Goal: Transaction & Acquisition: Purchase product/service

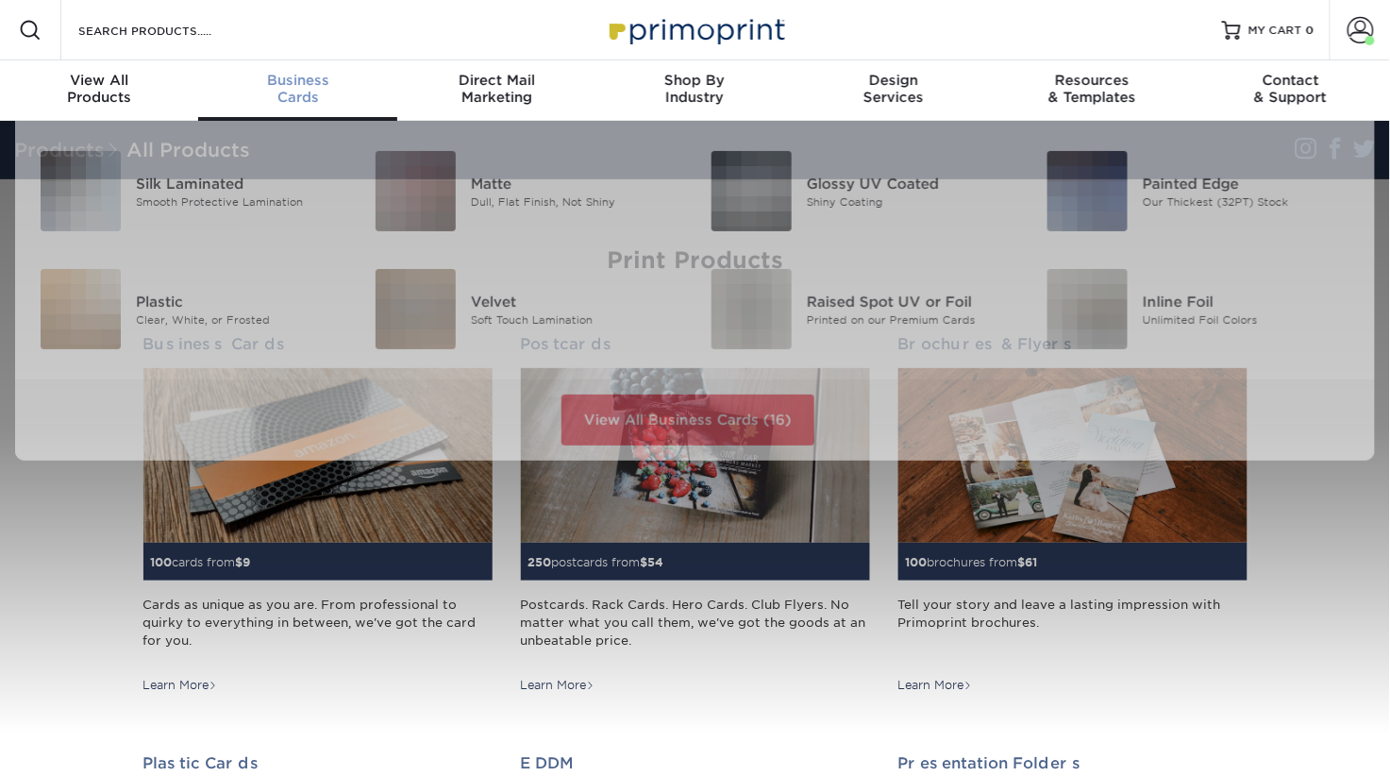
click at [300, 106] on div "Business Cards" at bounding box center [297, 89] width 198 height 34
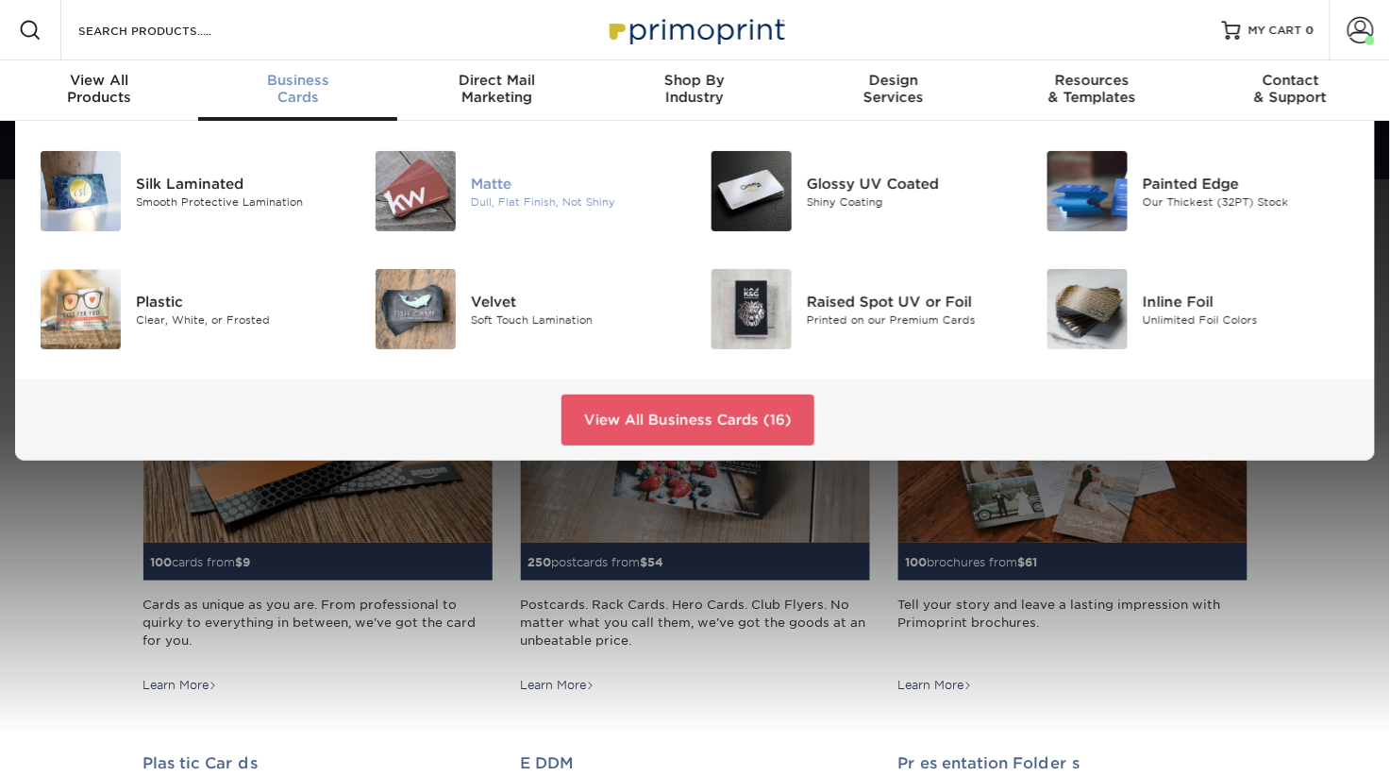
click at [505, 193] on div "Matte" at bounding box center [576, 183] width 210 height 21
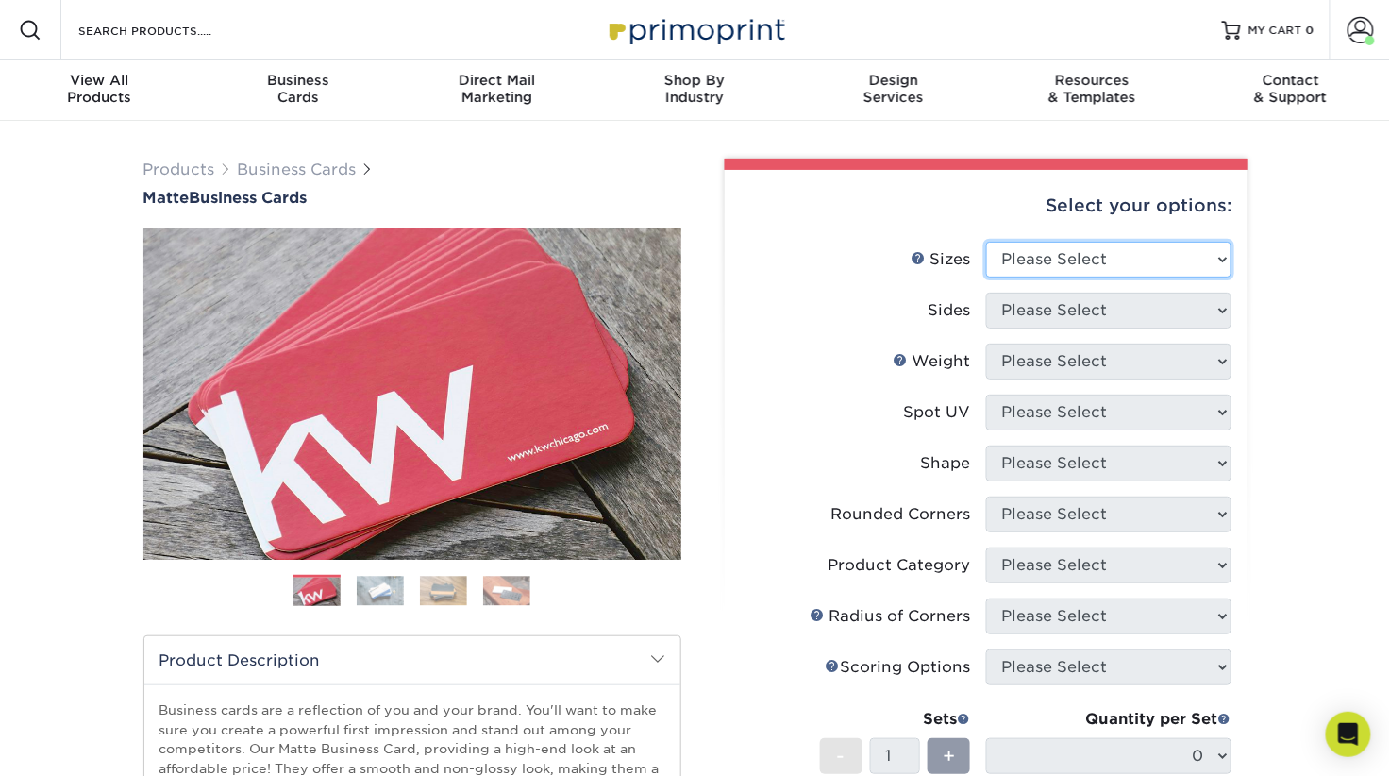
click at [1092, 278] on select "Please Select 1.5" x 3.5" - Mini 1.75" x 3.5" - Mini 2" x 2" - Square 2" x 3" -…" at bounding box center [1108, 260] width 245 height 36
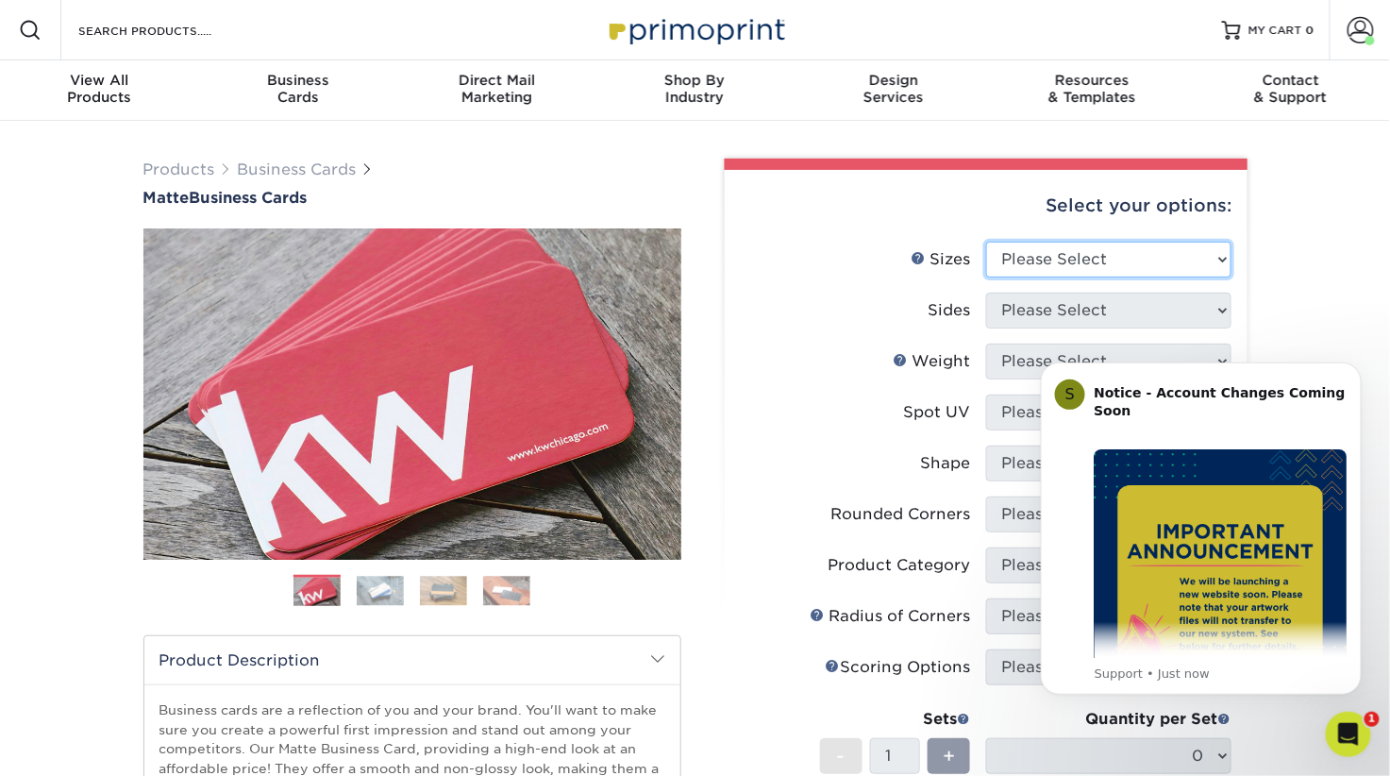
select select "2.00x3.50"
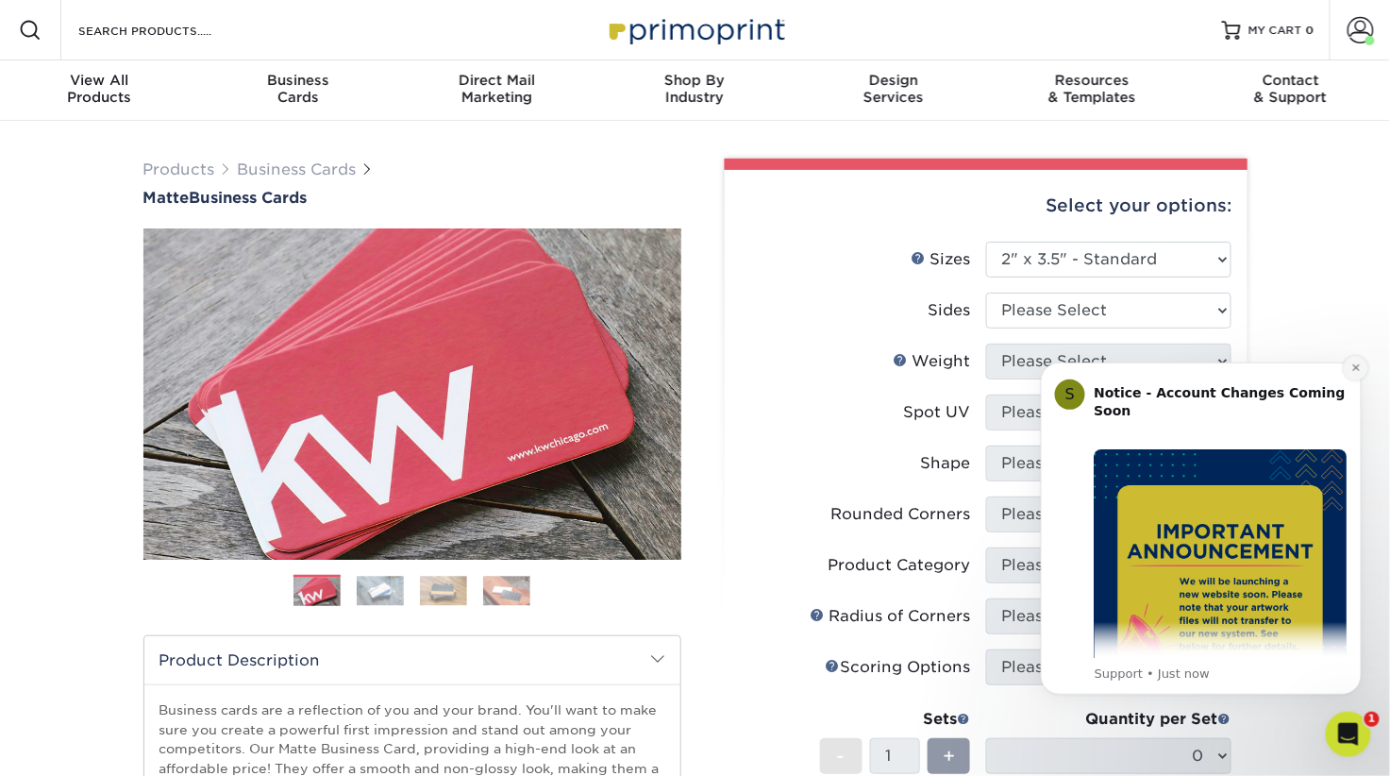
click at [1354, 369] on icon "Dismiss notification" at bounding box center [1356, 367] width 10 height 10
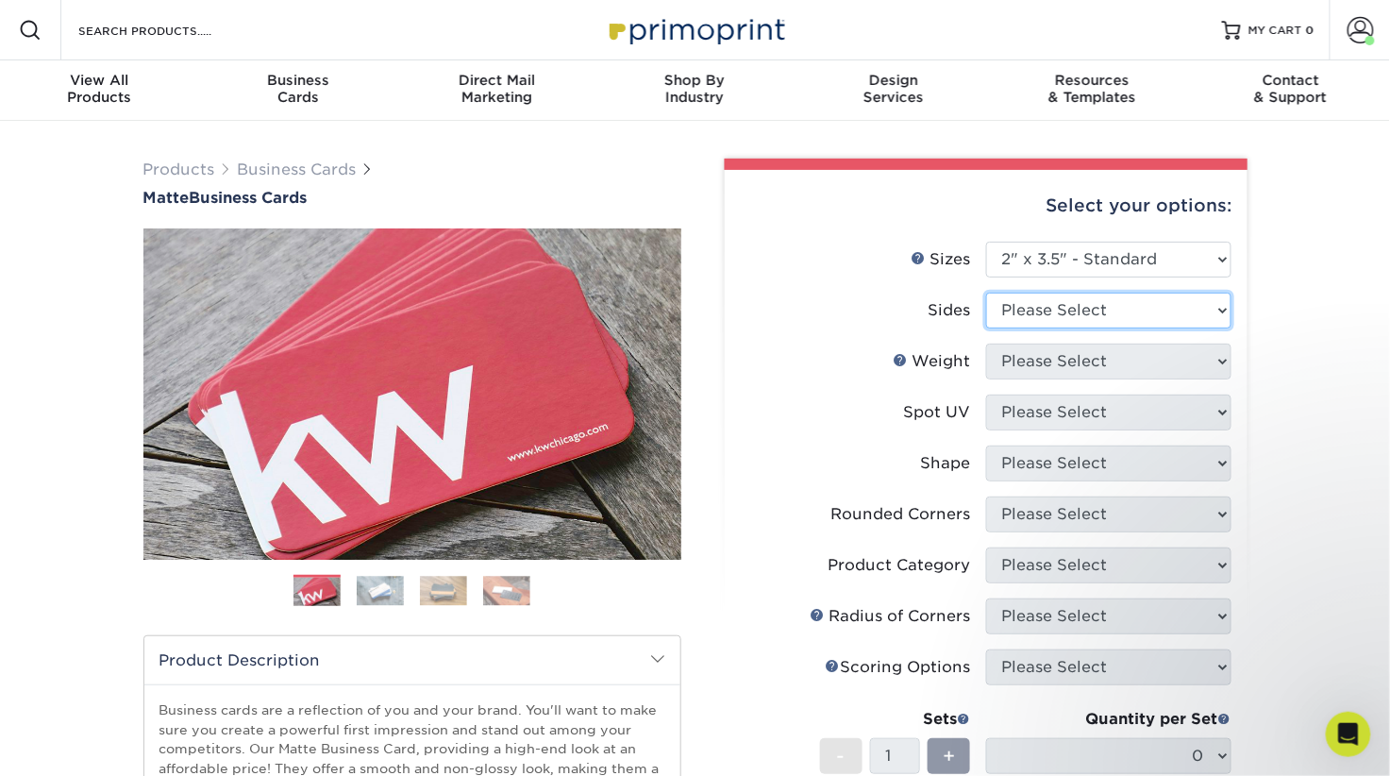
click at [1108, 328] on select "Please Select Print Both Sides Print Front Only" at bounding box center [1108, 311] width 245 height 36
select select "13abbda7-1d64-4f25-8bb2-c179b224825d"
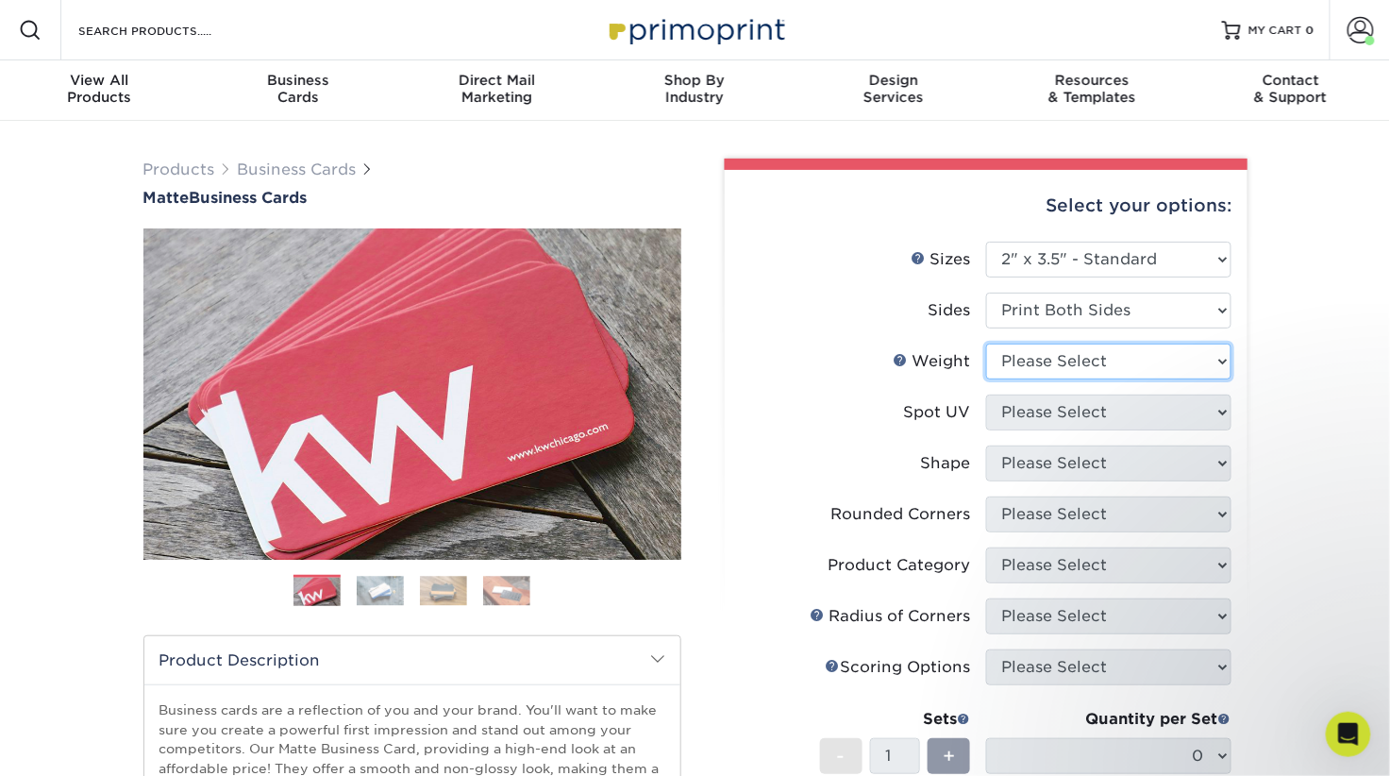
click at [1114, 379] on select "Please Select 16PT 14PT" at bounding box center [1108, 362] width 245 height 36
select select "16PT"
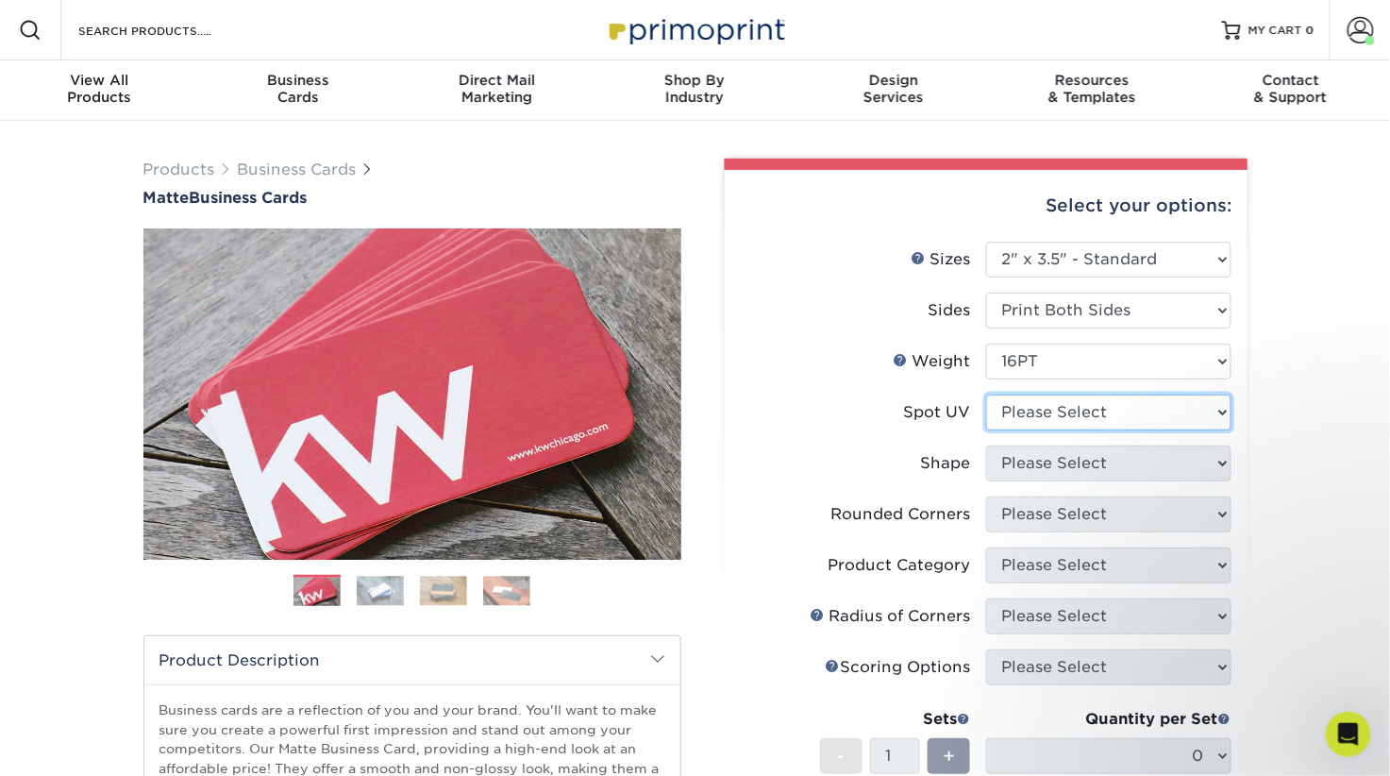
click at [1099, 430] on select "Please Select No Spot UV Front and Back (Both Sides) Front Only Back Only" at bounding box center [1108, 413] width 245 height 36
select select "3"
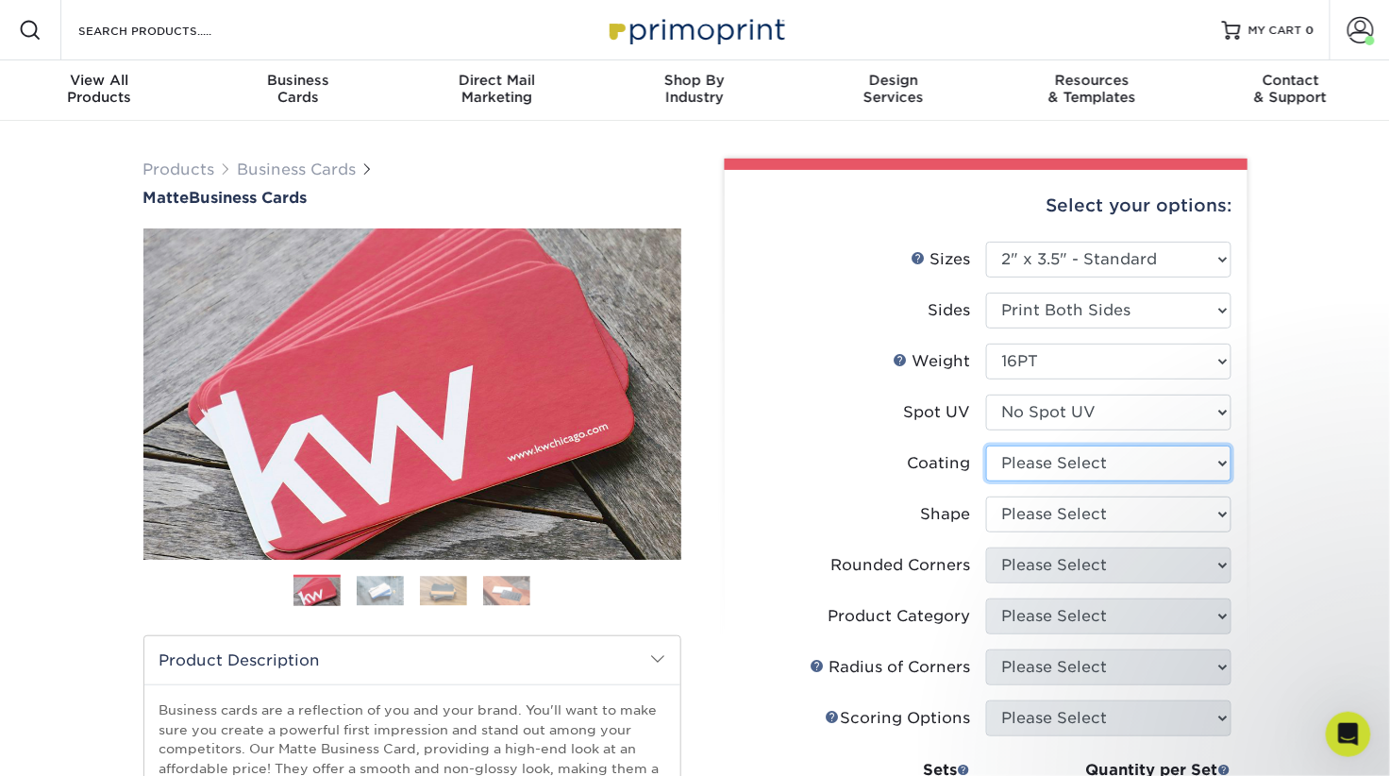
click at [1107, 481] on select at bounding box center [1108, 464] width 245 height 36
select select "121bb7b5-3b4d-429f-bd8d-bbf80e953313"
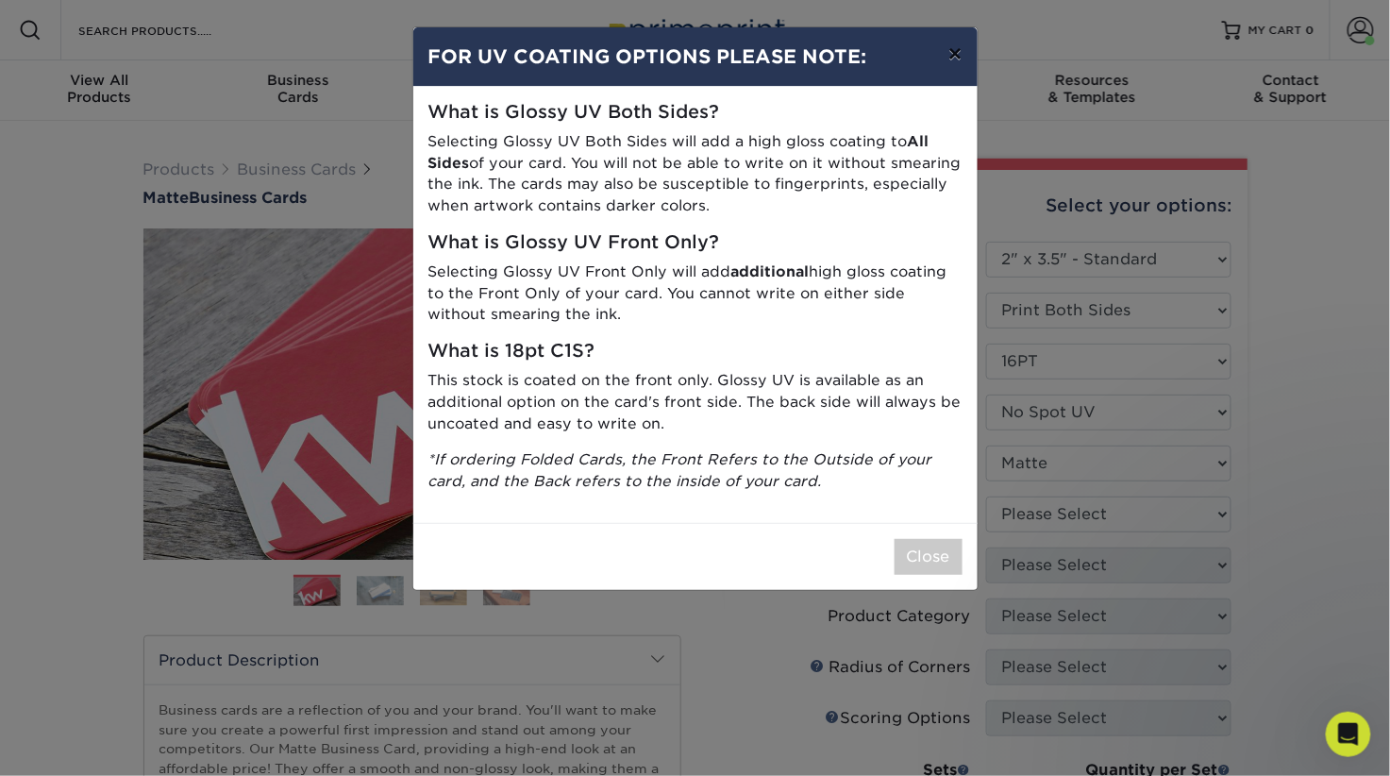
click at [953, 75] on button "×" at bounding box center [955, 53] width 43 height 53
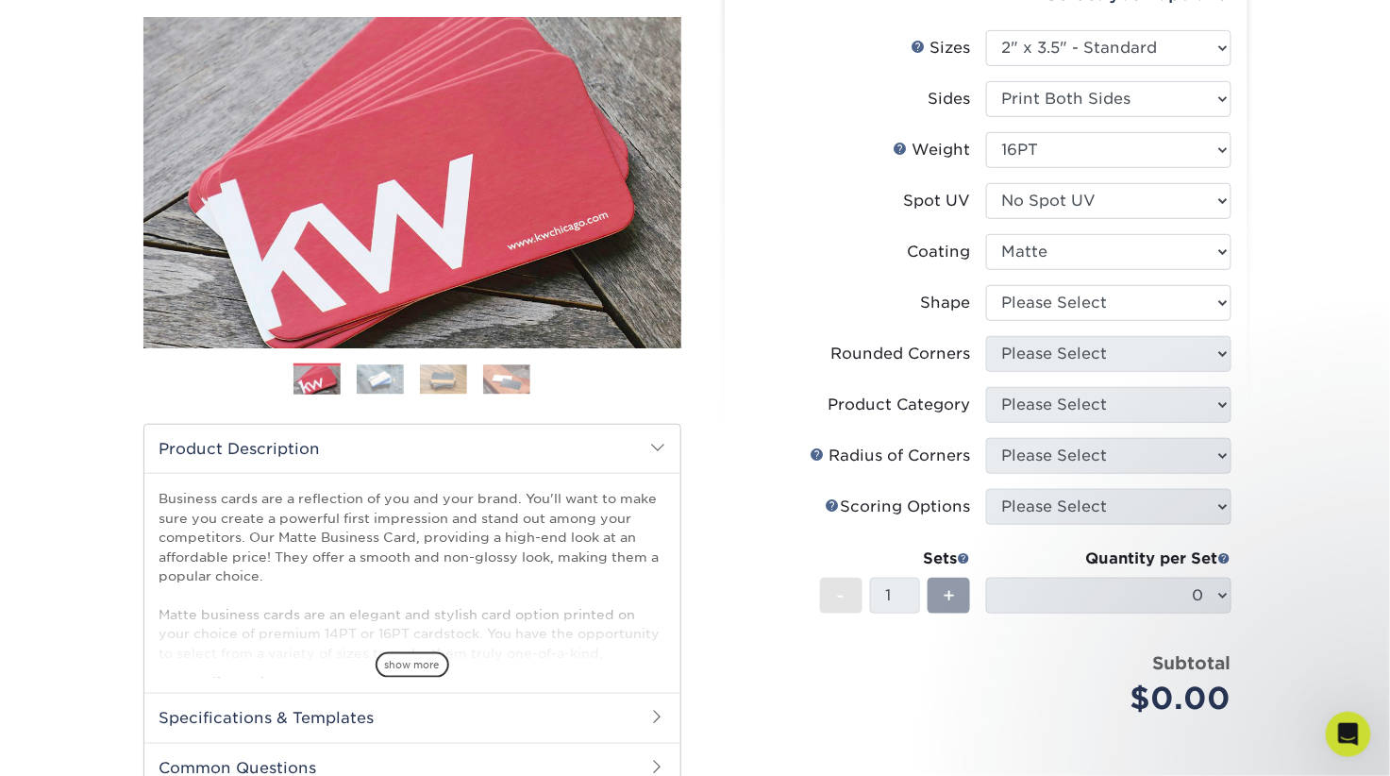
scroll to position [218, 0]
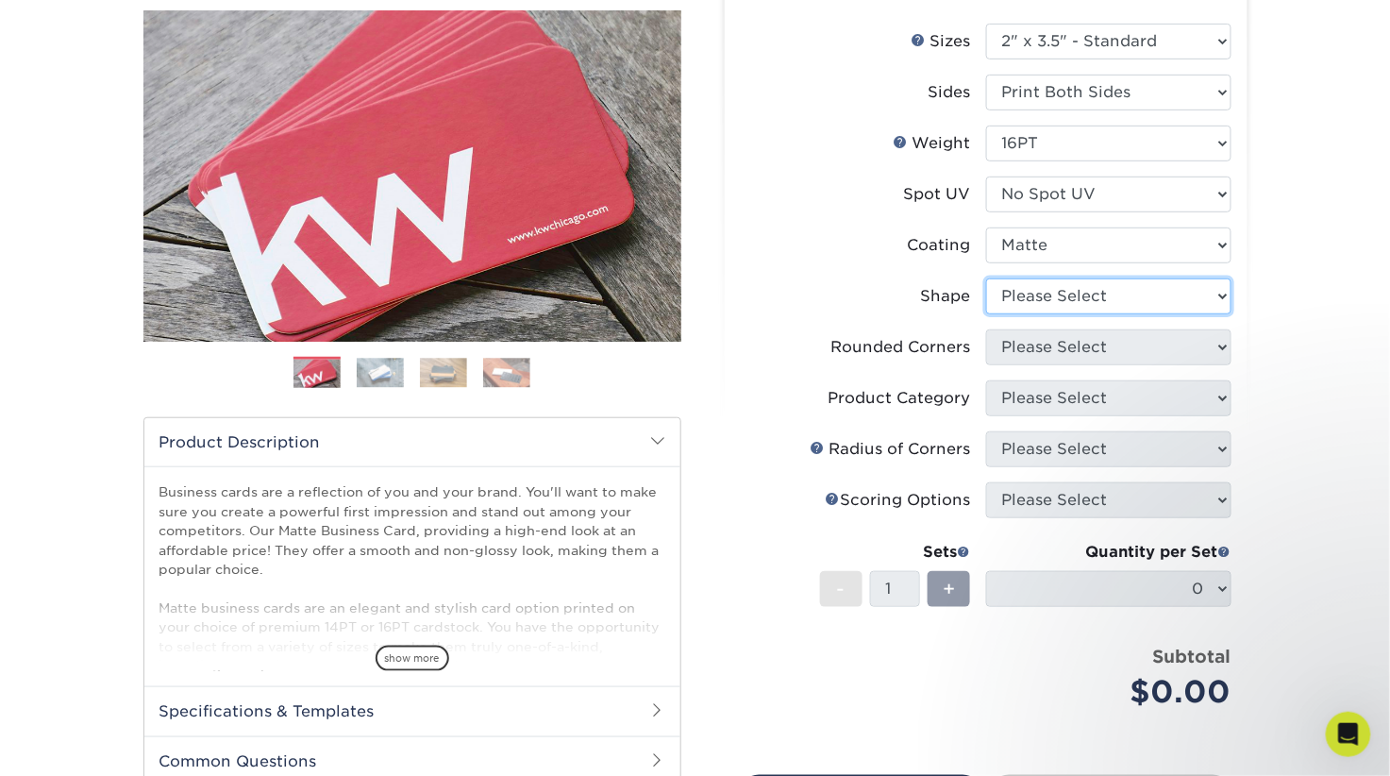
click at [1054, 314] on select "Please Select Standard Oval" at bounding box center [1108, 296] width 245 height 36
select select "standard"
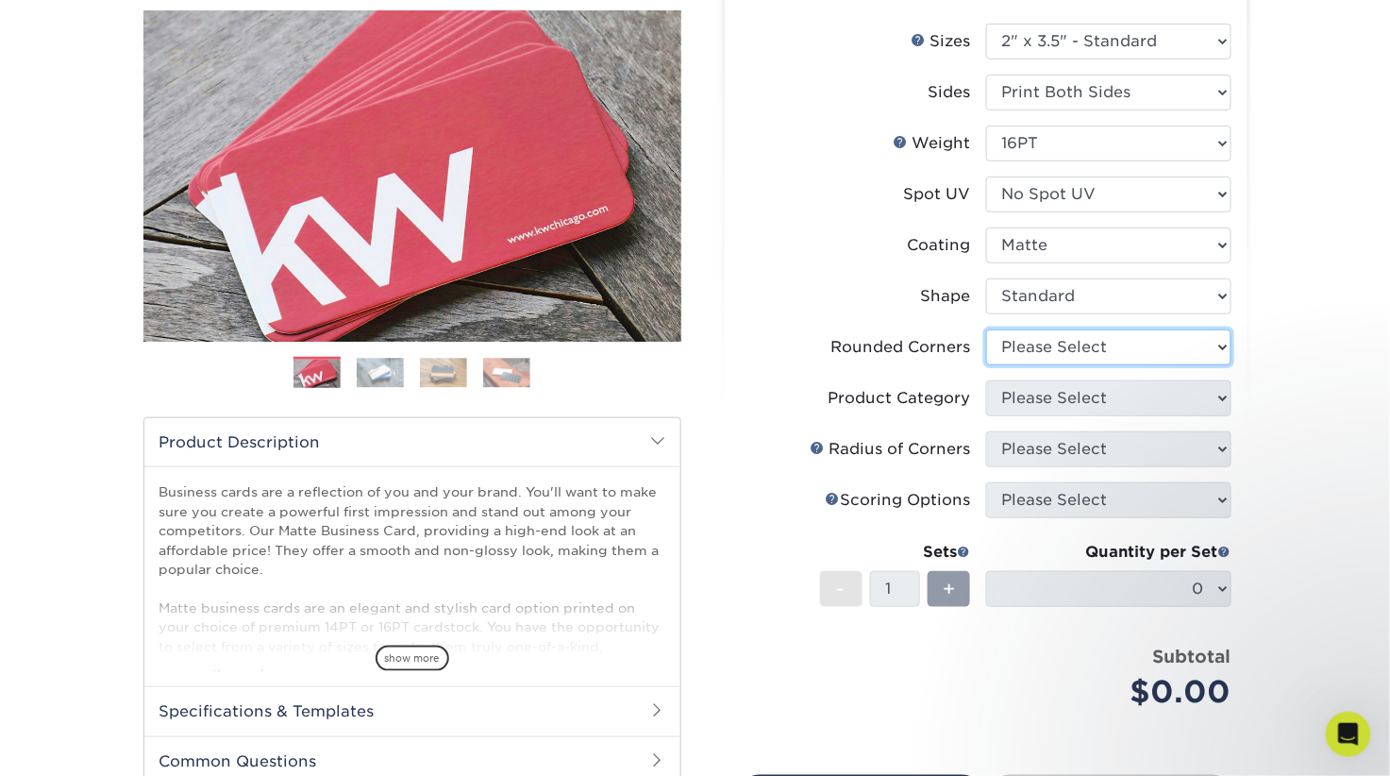
click at [1079, 365] on select "Please Select Yes - Round 2 Corners Yes - Round 4 Corners No" at bounding box center [1108, 347] width 245 height 36
select select "0"
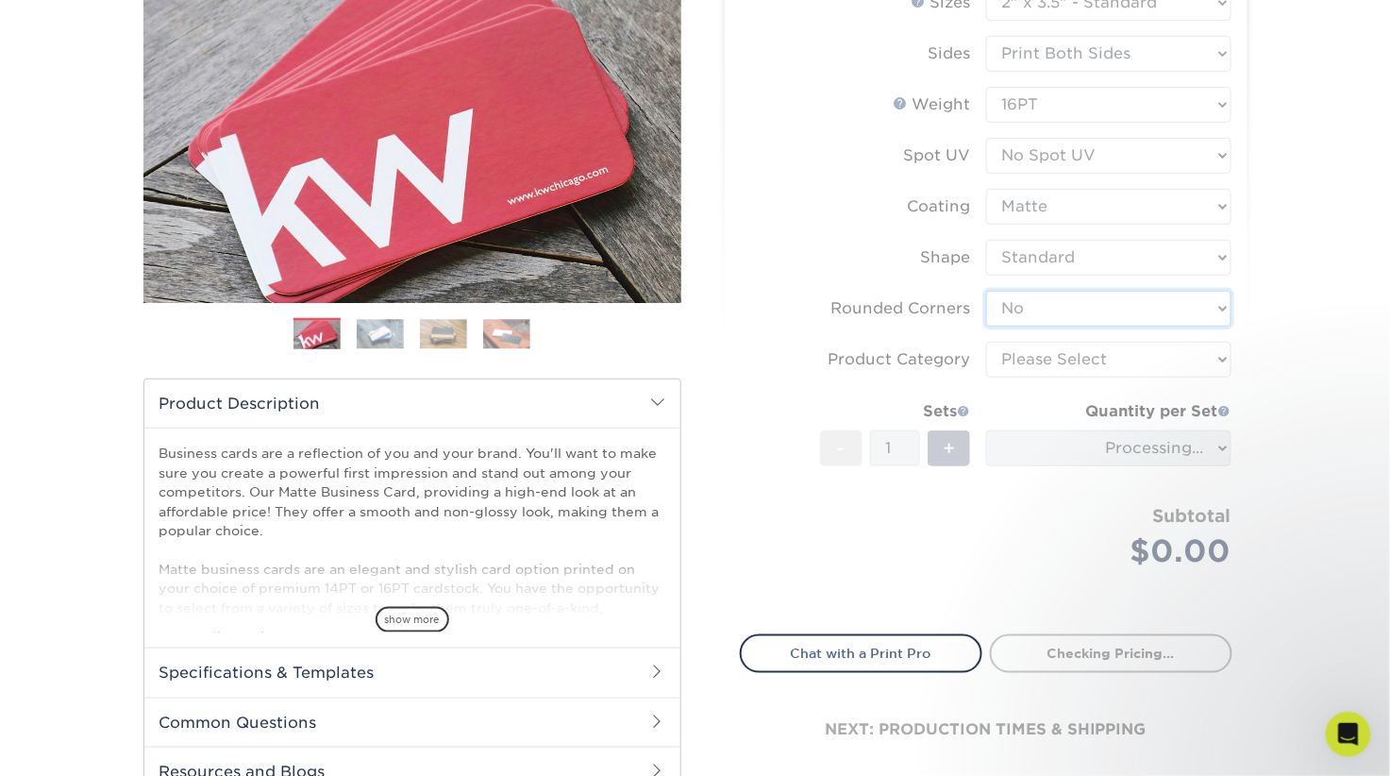
scroll to position [261, 0]
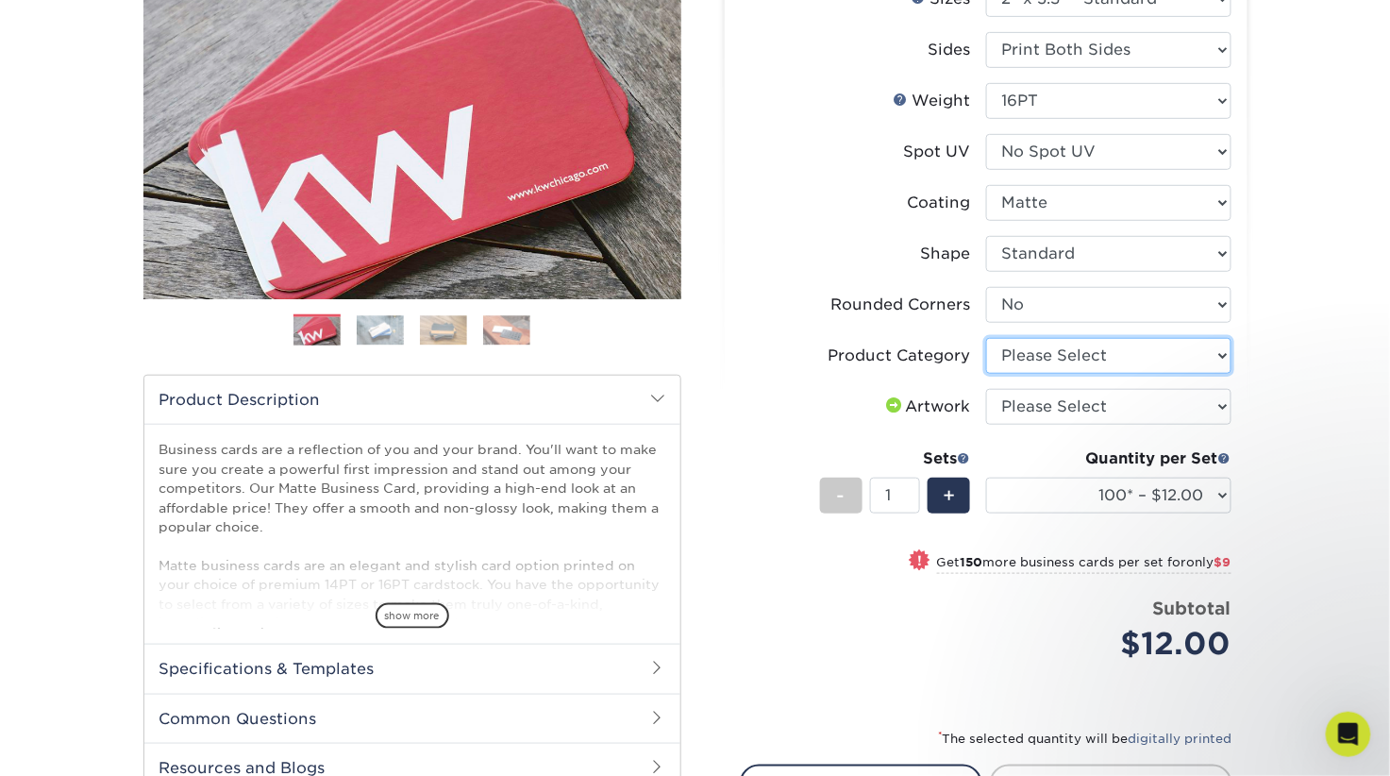
click at [1057, 374] on select "Please Select Business Cards" at bounding box center [1108, 356] width 245 height 36
select select "3b5148f1-0588-4f88-a218-97bcfdce65c1"
click at [1146, 425] on select "Please Select I will upload files I need a design - $100" at bounding box center [1108, 407] width 245 height 36
select select "upload"
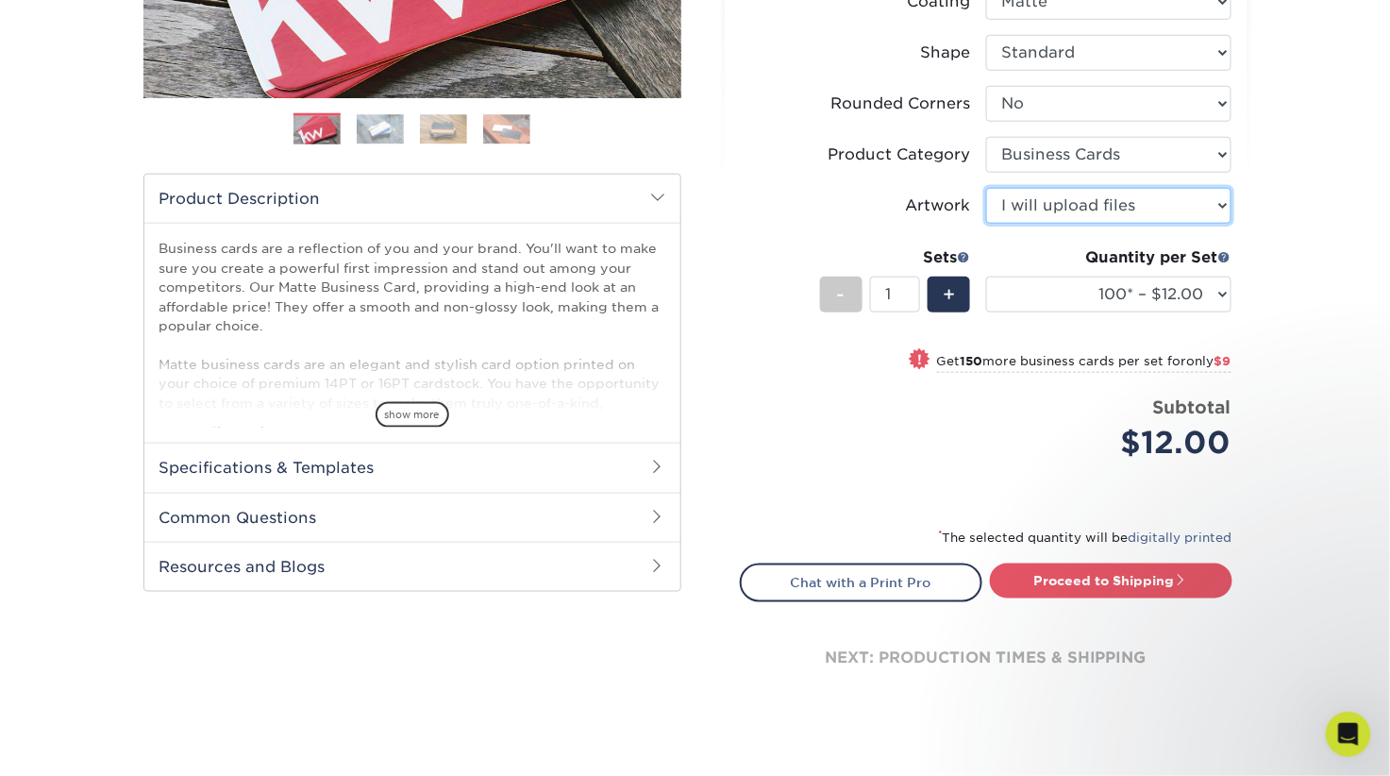
scroll to position [480, 0]
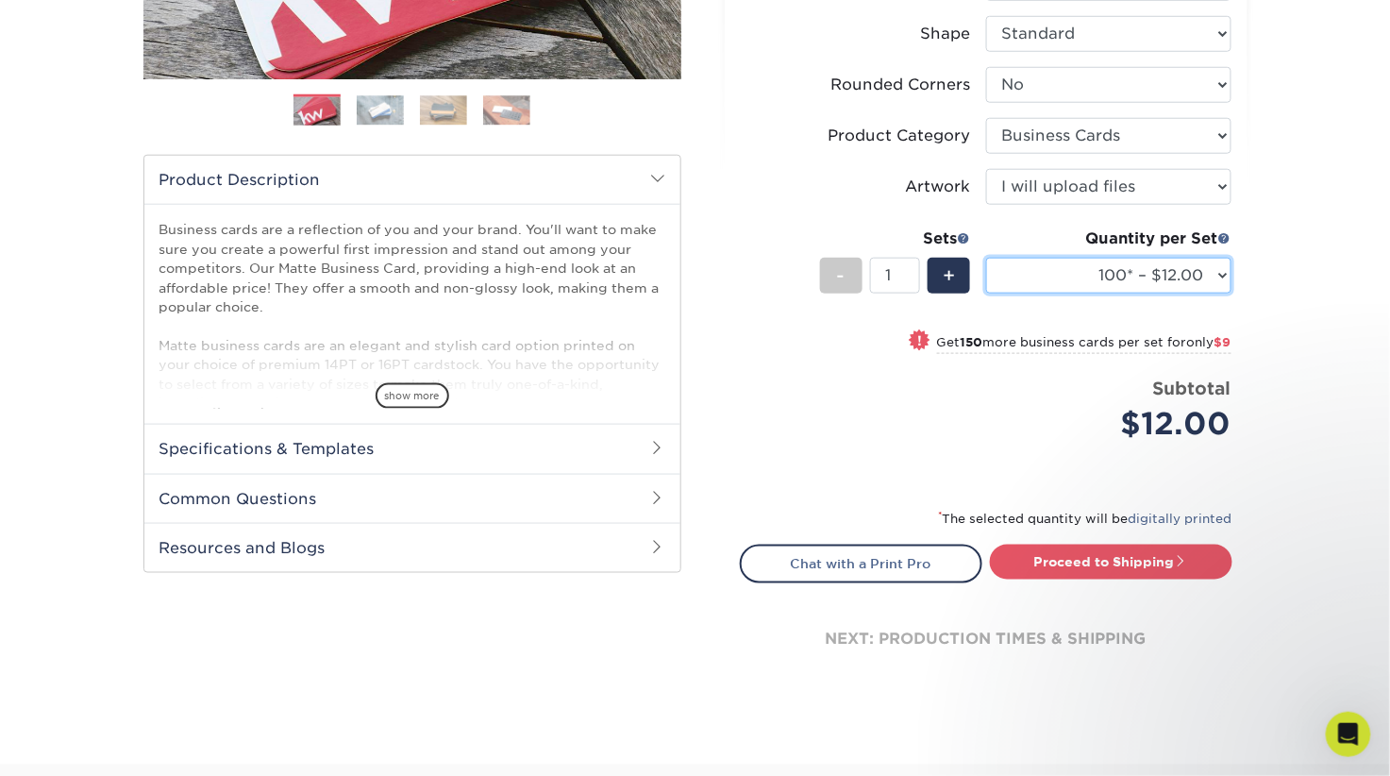
click at [1141, 294] on select "100* – $12.00 250* – $21.00 500 – $42.00 1000 – $53.00 2500 – $95.00 5000 – $18…" at bounding box center [1108, 276] width 245 height 36
select select "250* – $21.00"
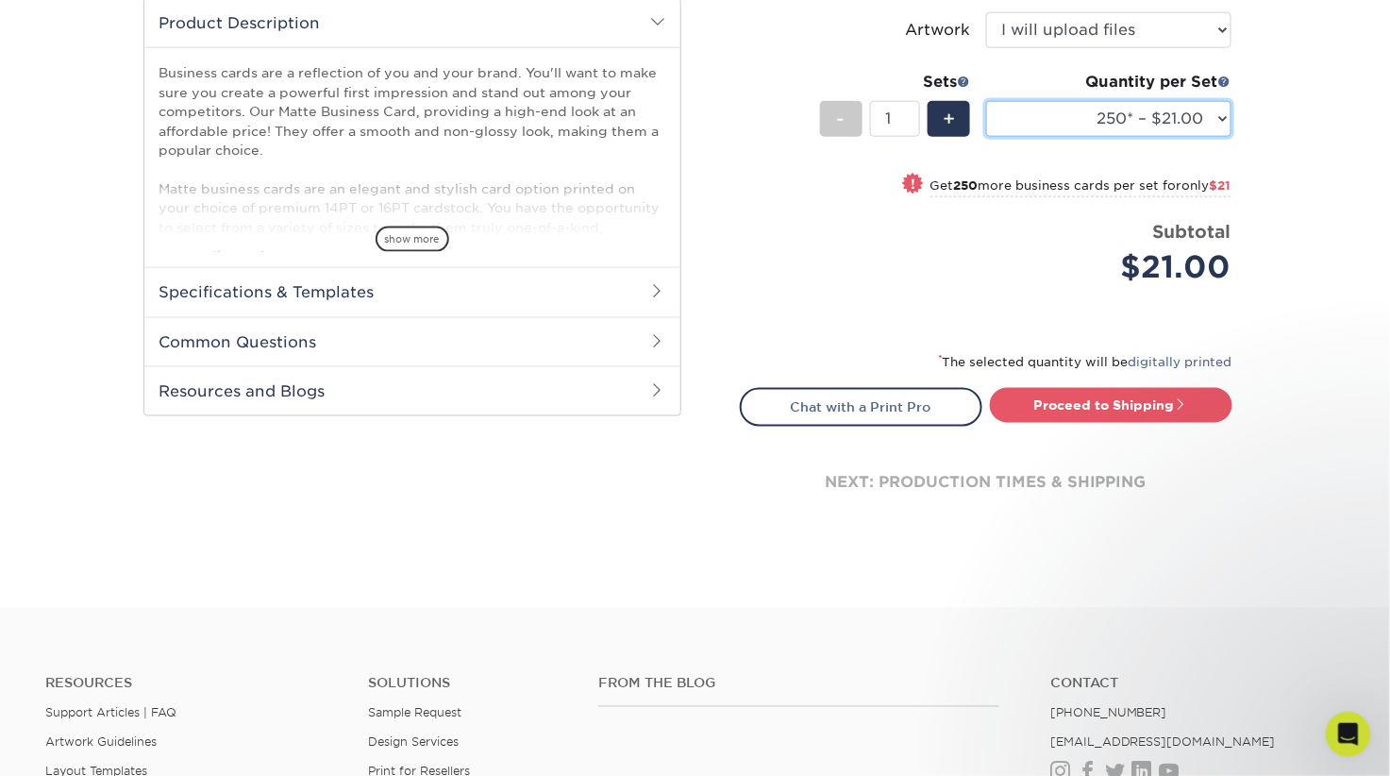
scroll to position [631, 0]
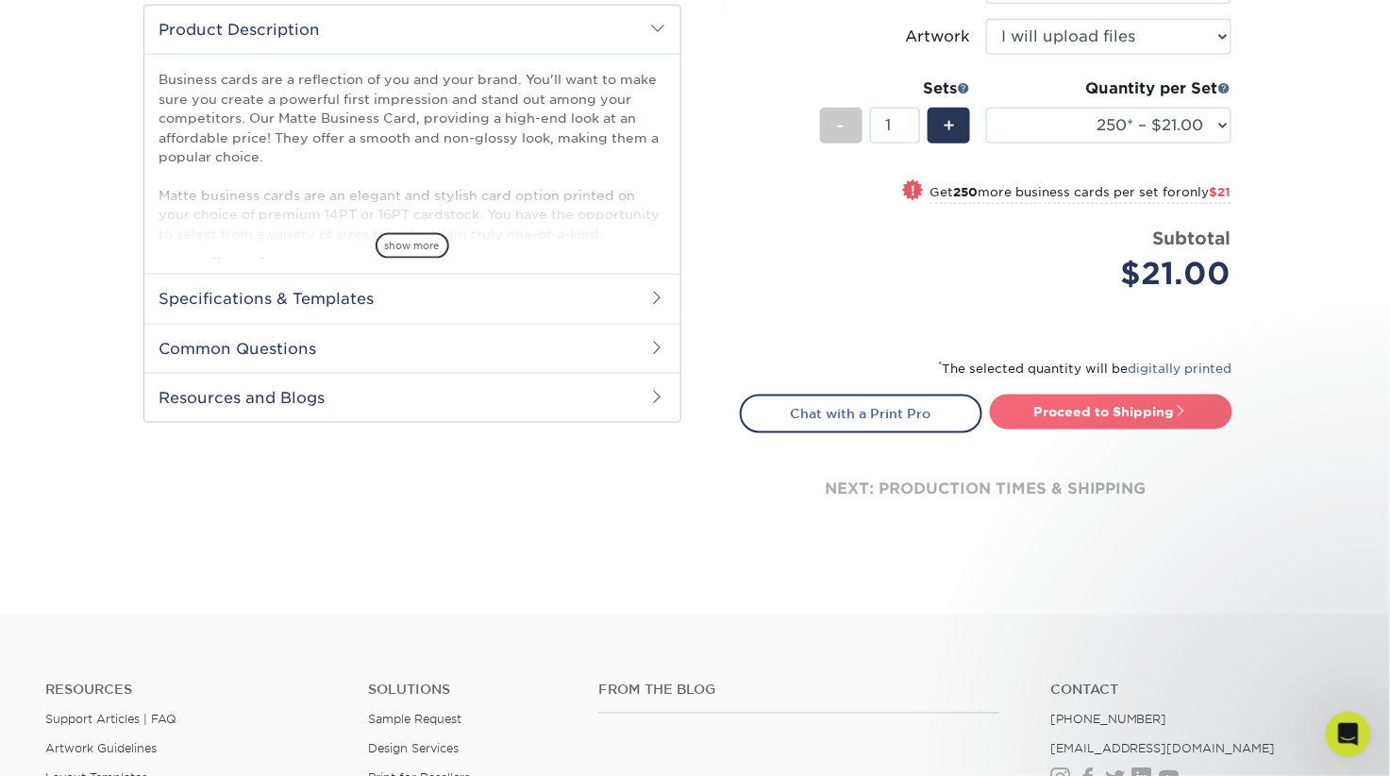
click at [1117, 429] on link "Proceed to Shipping" at bounding box center [1111, 412] width 243 height 34
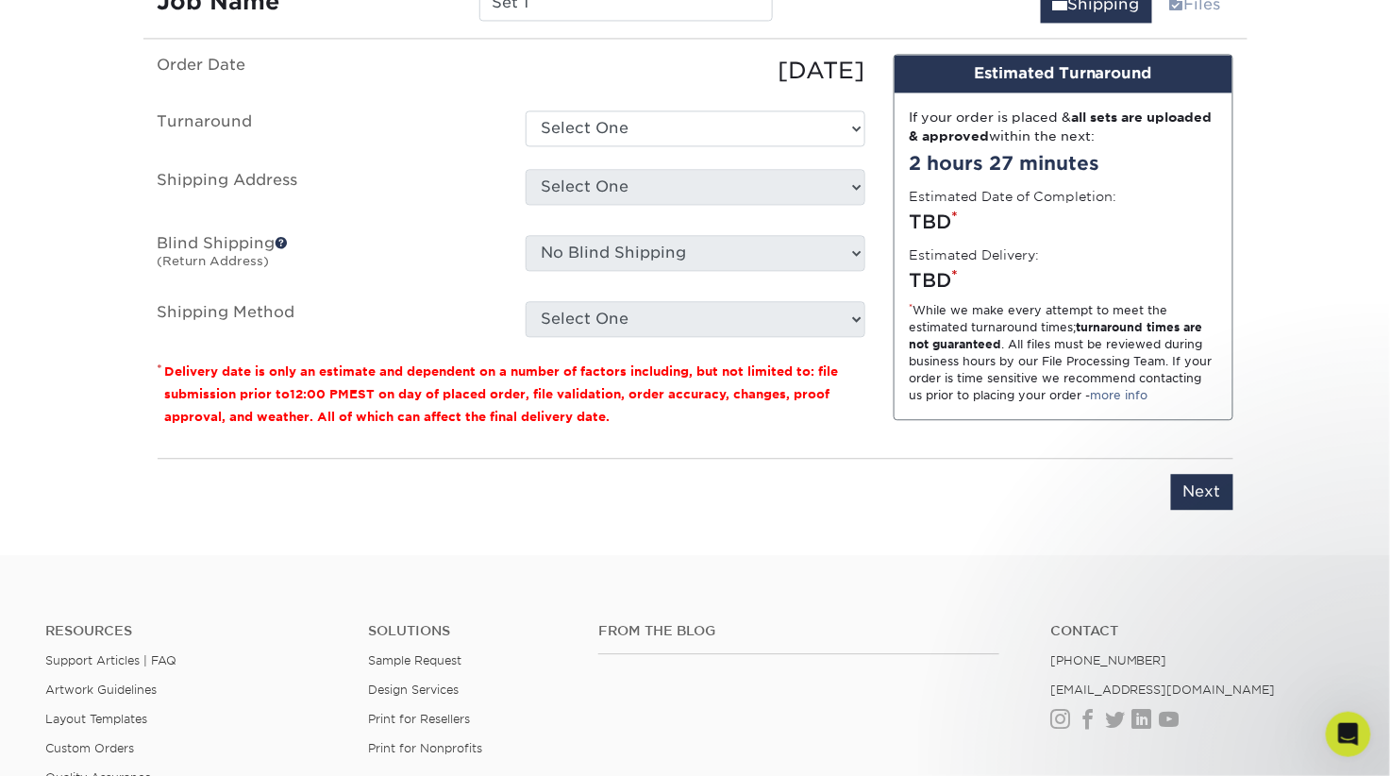
scroll to position [1370, 0]
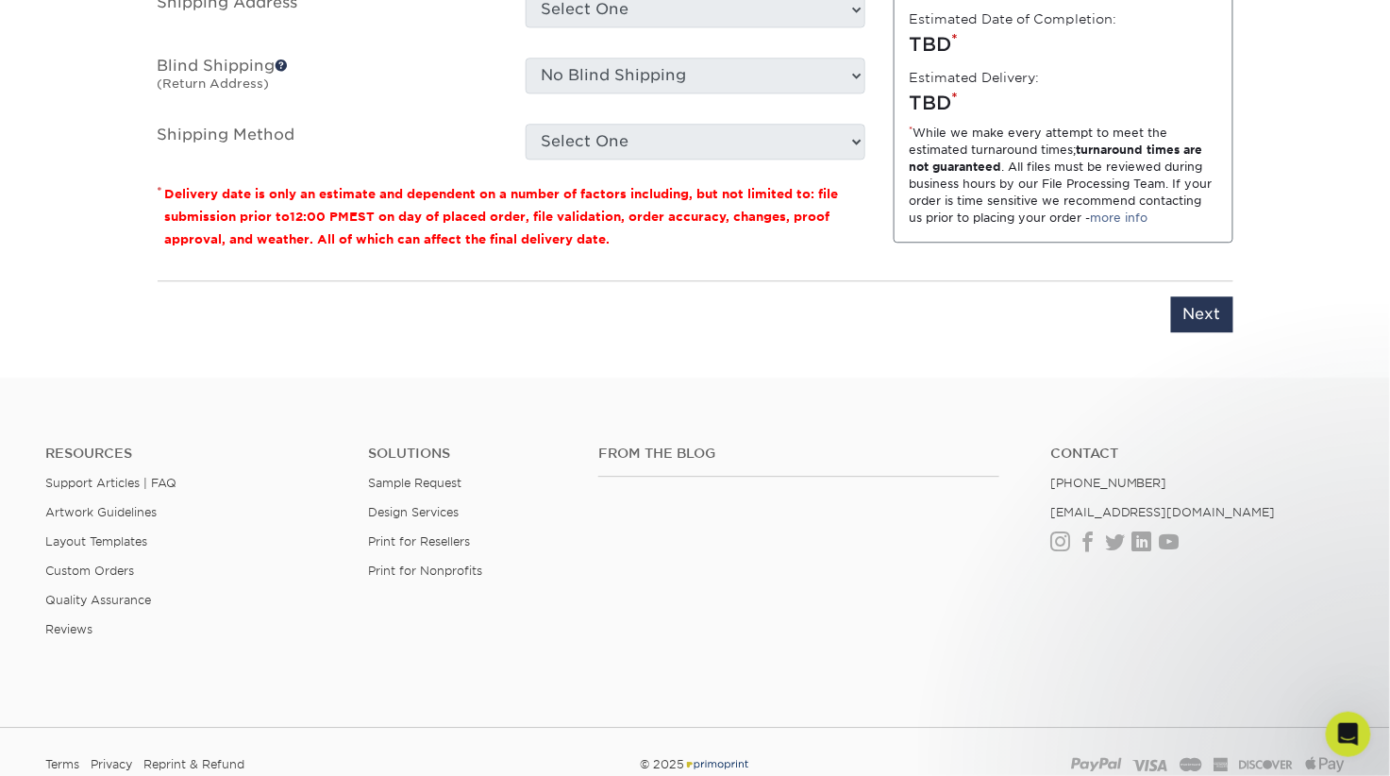
drag, startPoint x: 557, startPoint y: 103, endPoint x: 428, endPoint y: 104, distance: 129.3
type input "J"
type input "Bzcrds JKamer"
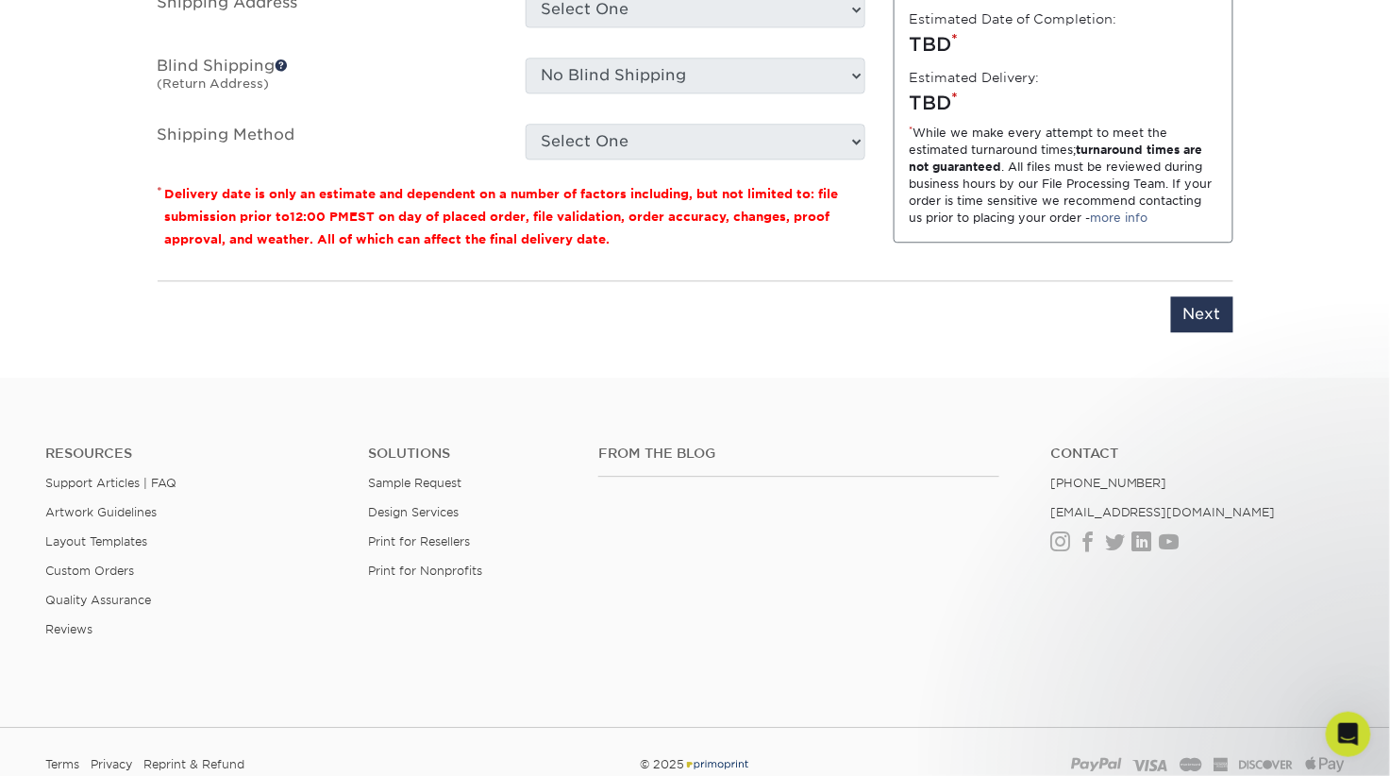
select select "23721297-b68b-4846-ba83-3171e6bd9d78"
click at [760, 27] on select "Select One ADV Amber Smith ARenihan Bridget Reitano AGS Heather Hutchinson KHar…" at bounding box center [696, 10] width 340 height 36
select select "238812"
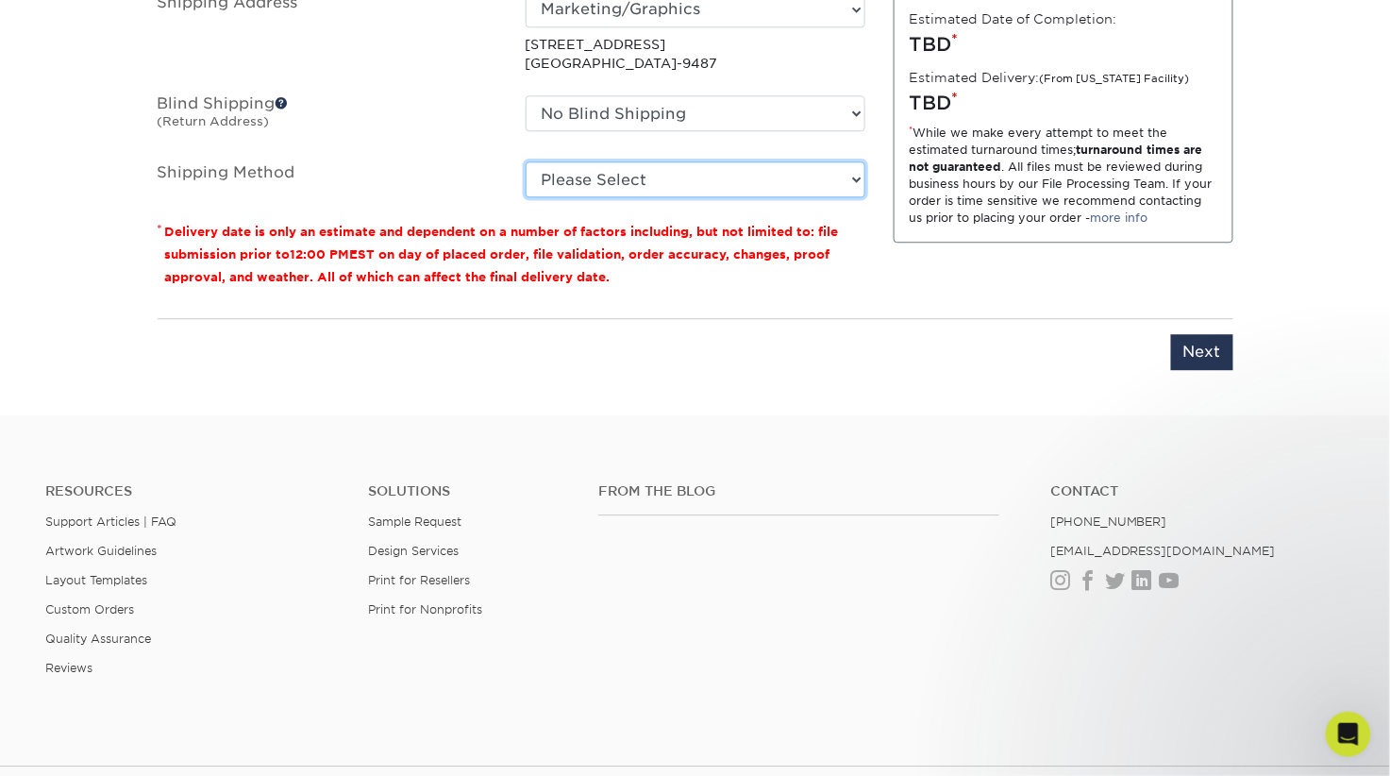
click at [778, 197] on select "Please Select Ground Shipping (+$7.84) 3 Day Shipping Service (+$15.36) 2 Day A…" at bounding box center [696, 179] width 340 height 36
select select "03"
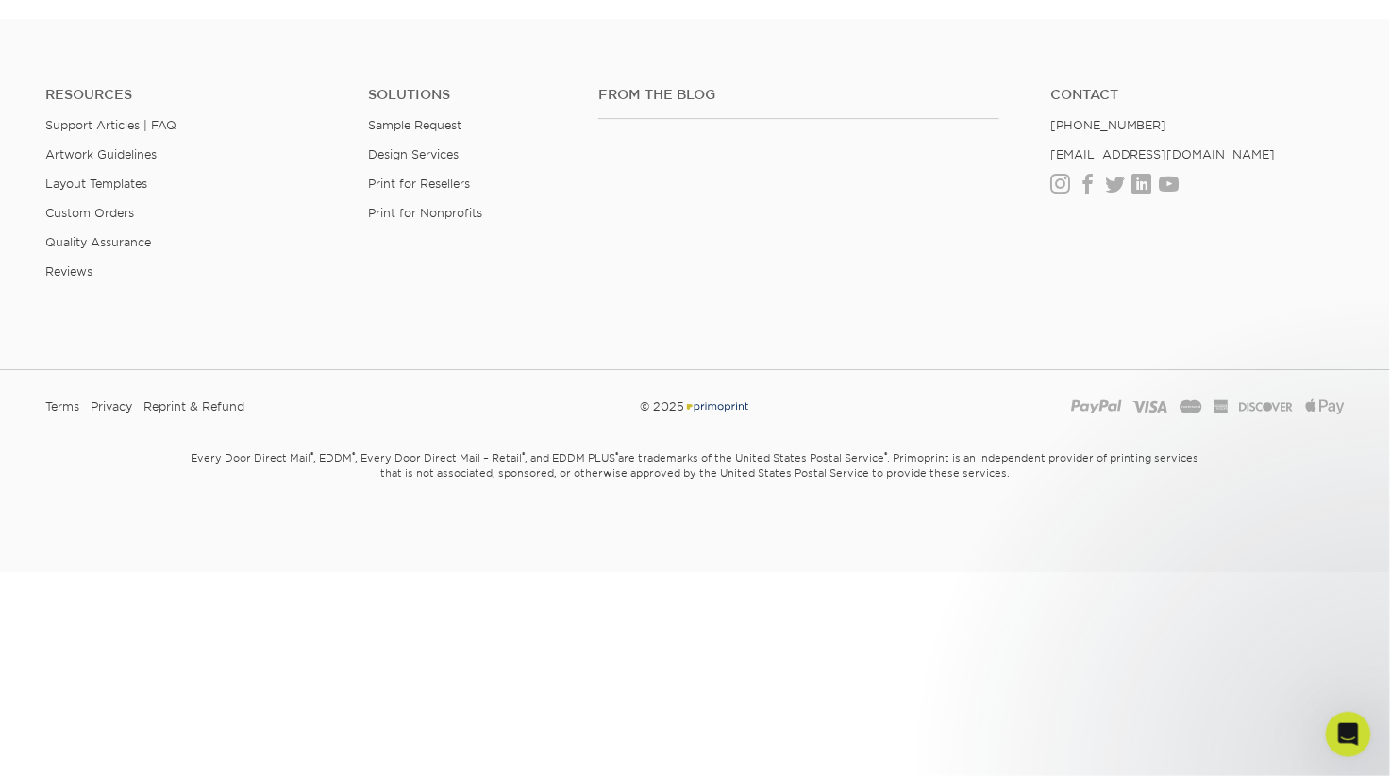
scroll to position [1795, 0]
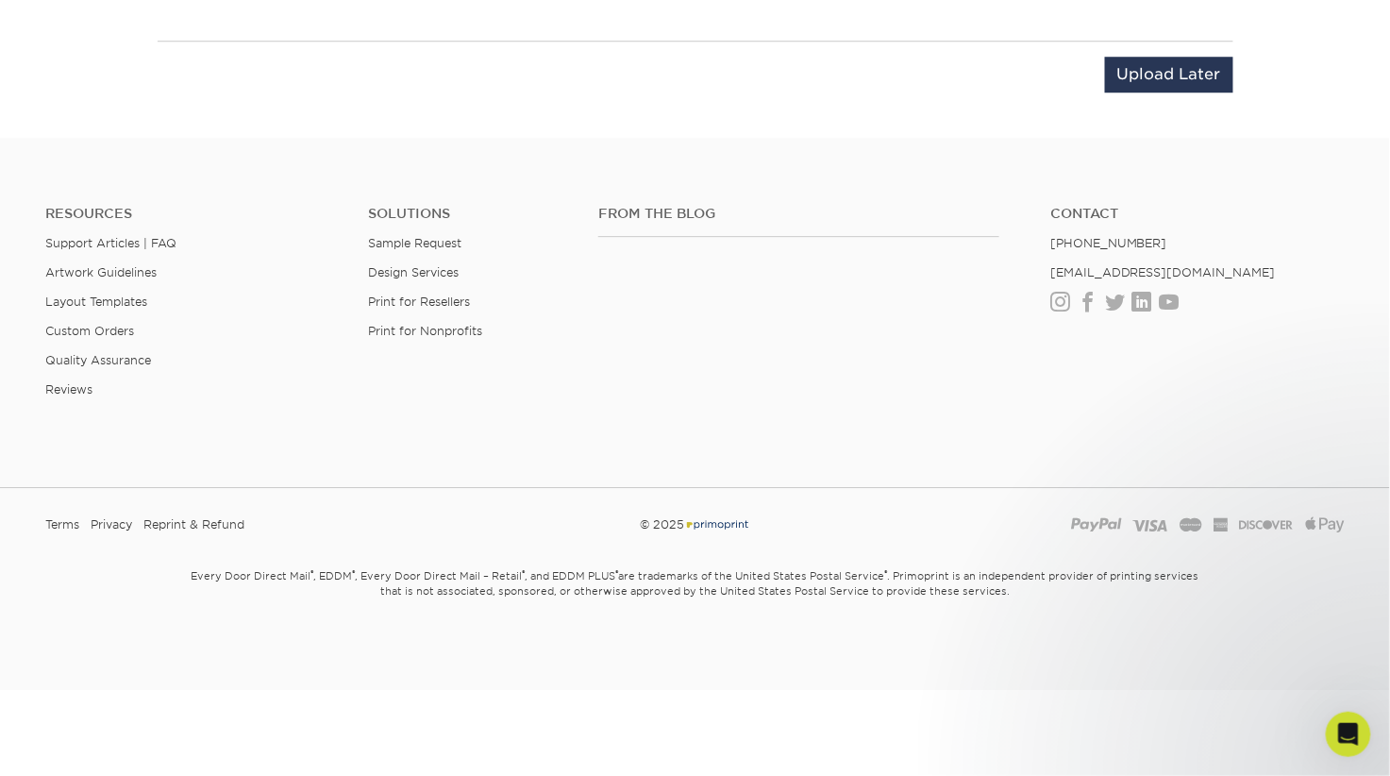
scroll to position [1603, 0]
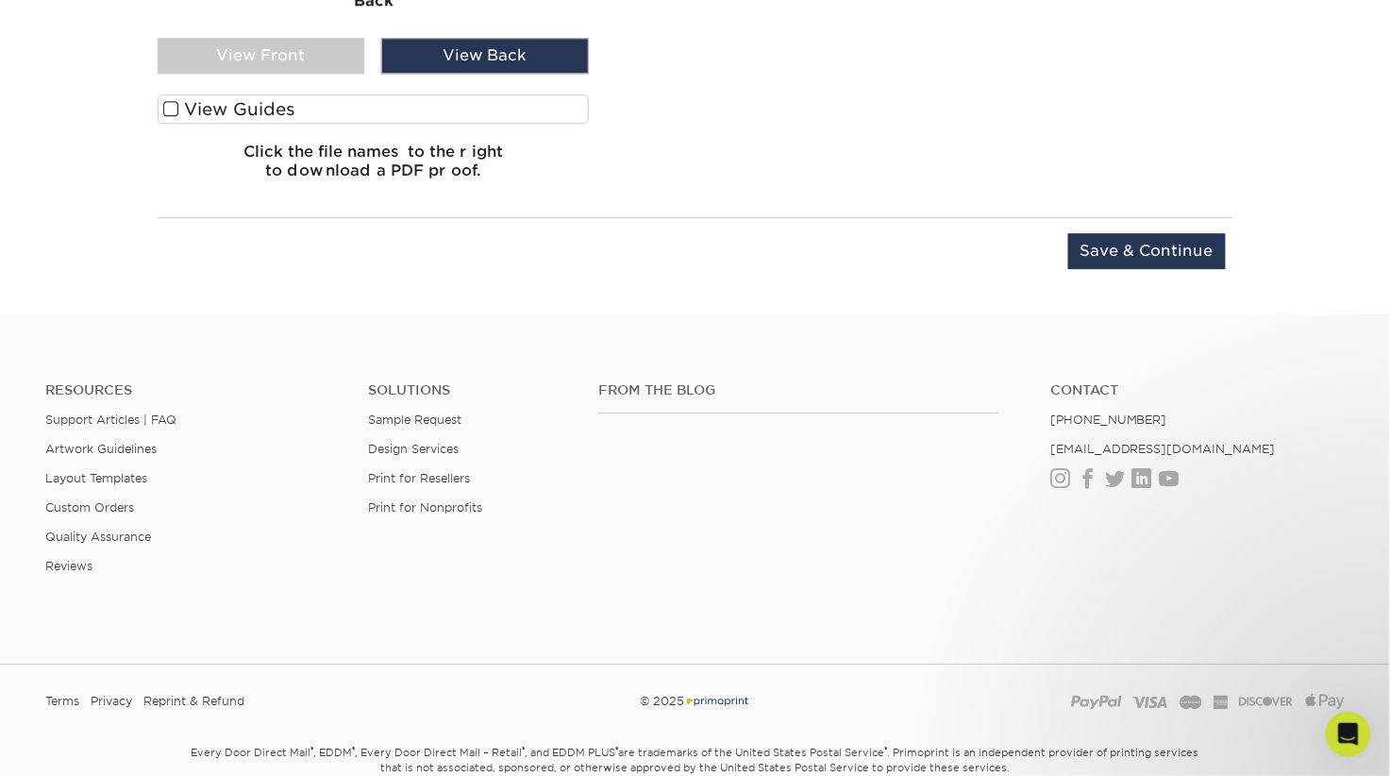
scroll to position [1518, 0]
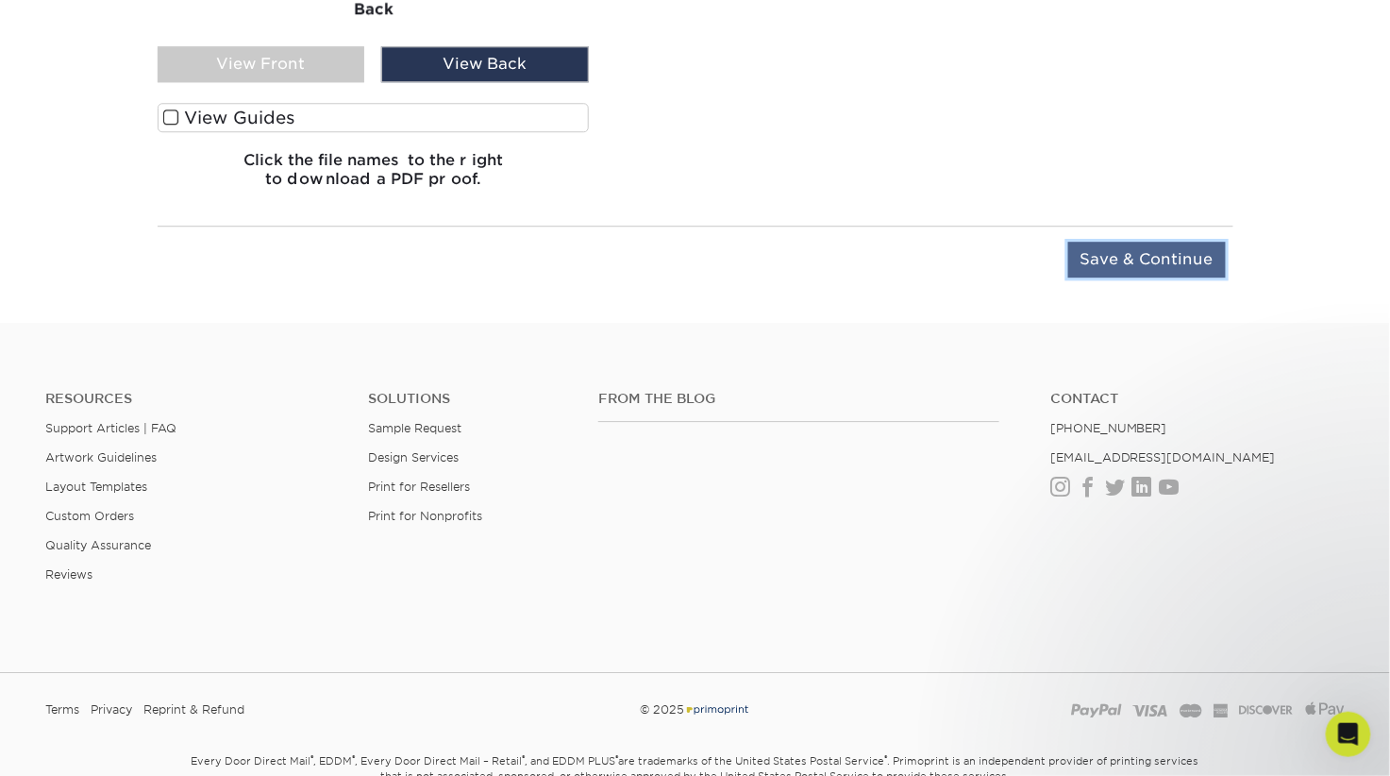
click at [1092, 278] on input "Save & Continue" at bounding box center [1147, 260] width 158 height 36
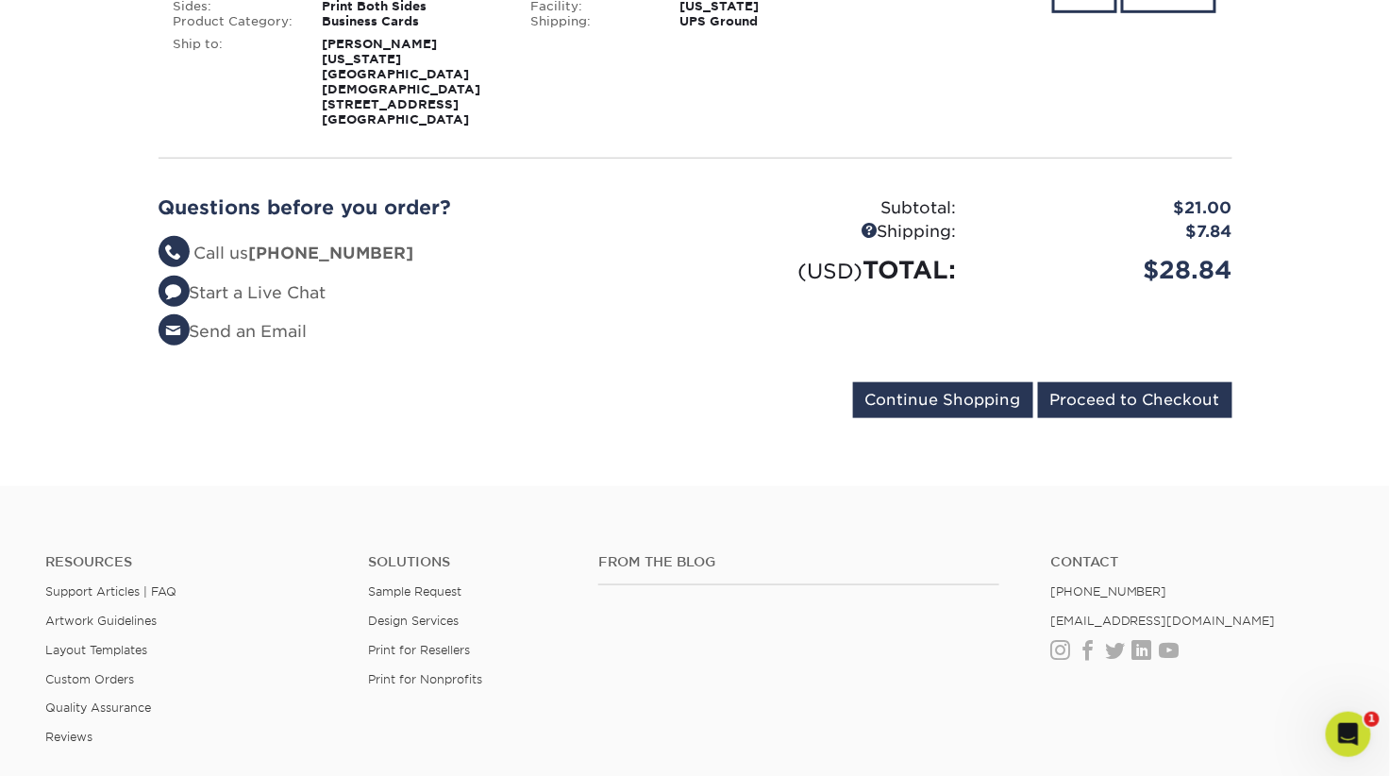
scroll to position [400, 0]
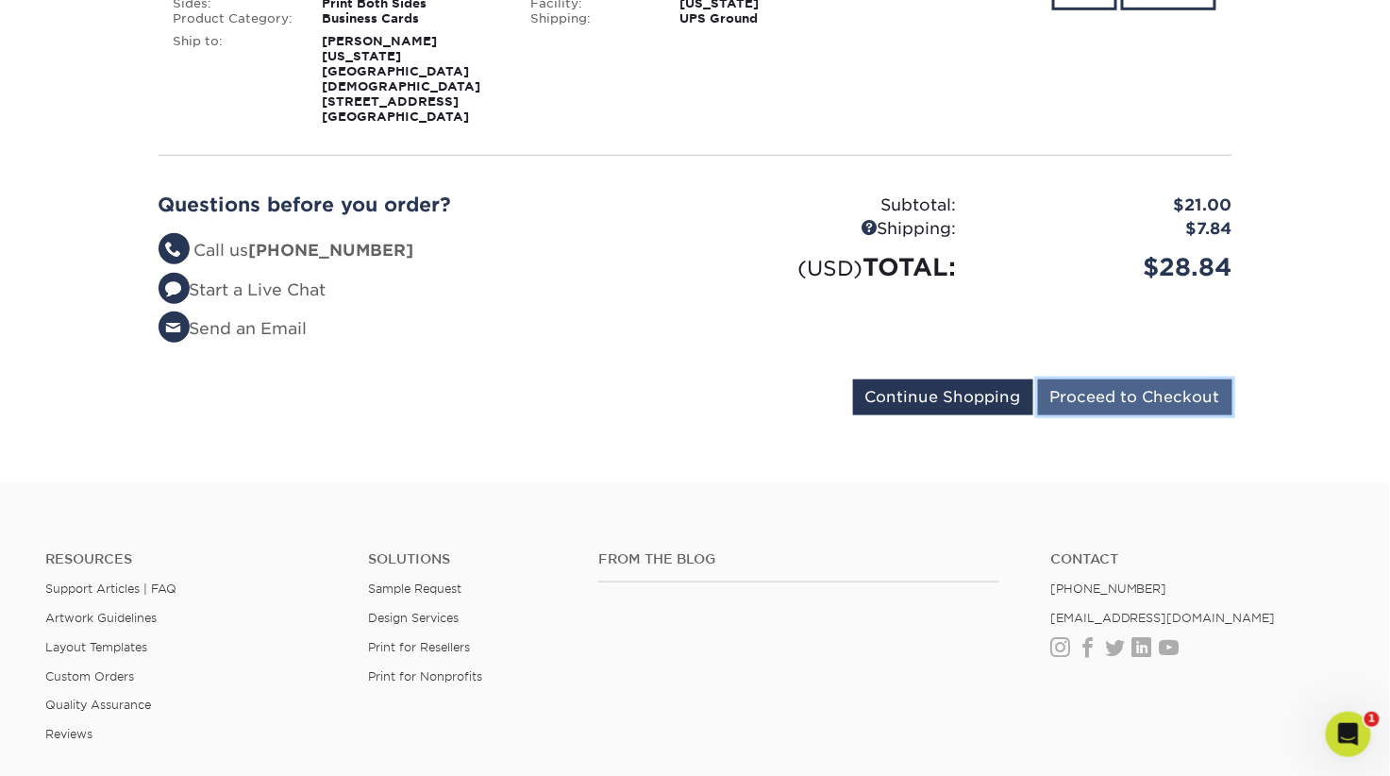
click at [1055, 415] on input "Proceed to Checkout" at bounding box center [1135, 397] width 194 height 36
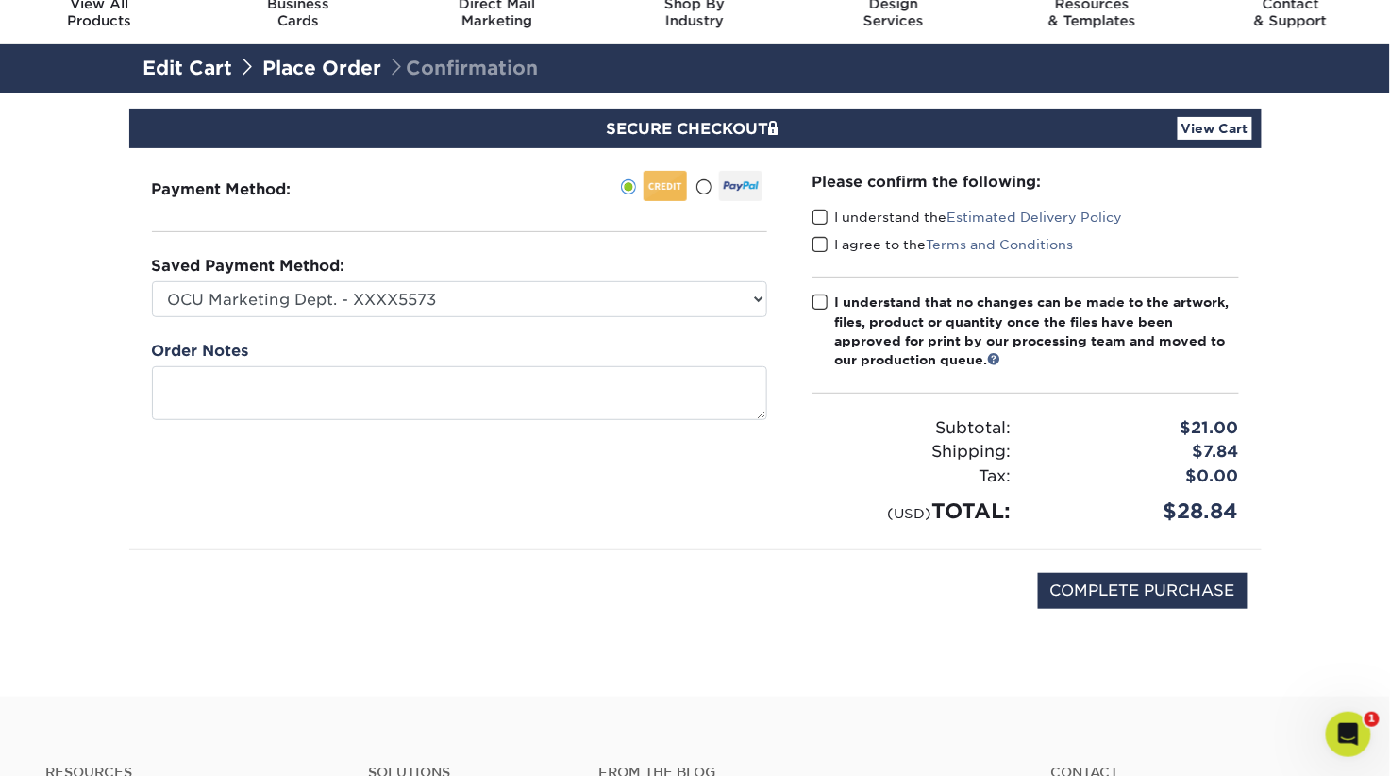
scroll to position [85, 0]
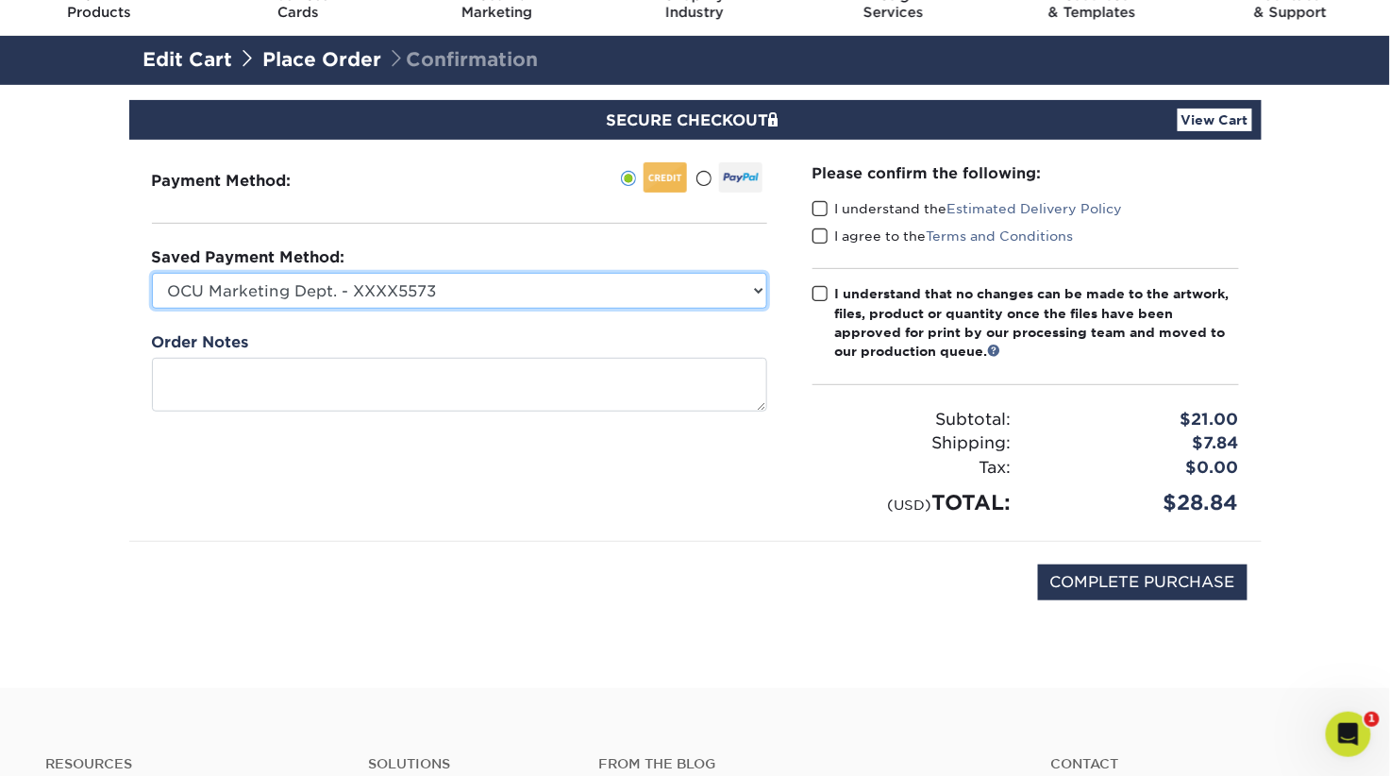
click at [752, 309] on select "OCU Marketing Dept. - XXXX5573 OCU Enrollment Dept. - XXXX9056 New Credit Card" at bounding box center [459, 291] width 615 height 36
select select "62520"
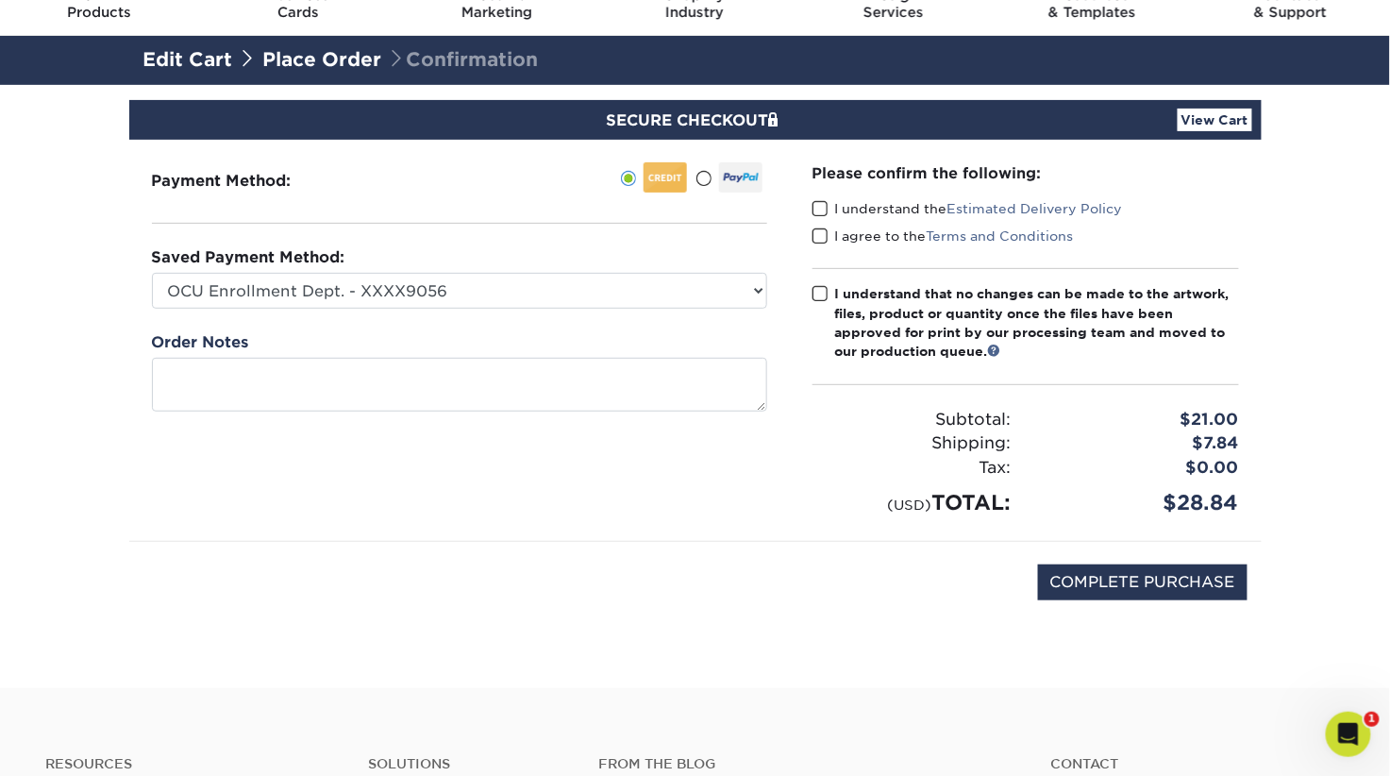
click at [824, 218] on span at bounding box center [821, 209] width 16 height 18
click at [0, 0] on input "I understand the Estimated Delivery Policy" at bounding box center [0, 0] width 0 height 0
click at [826, 245] on span at bounding box center [821, 236] width 16 height 18
click at [0, 0] on input "I agree to the Terms and Conditions" at bounding box center [0, 0] width 0 height 0
click at [821, 303] on span at bounding box center [821, 294] width 16 height 18
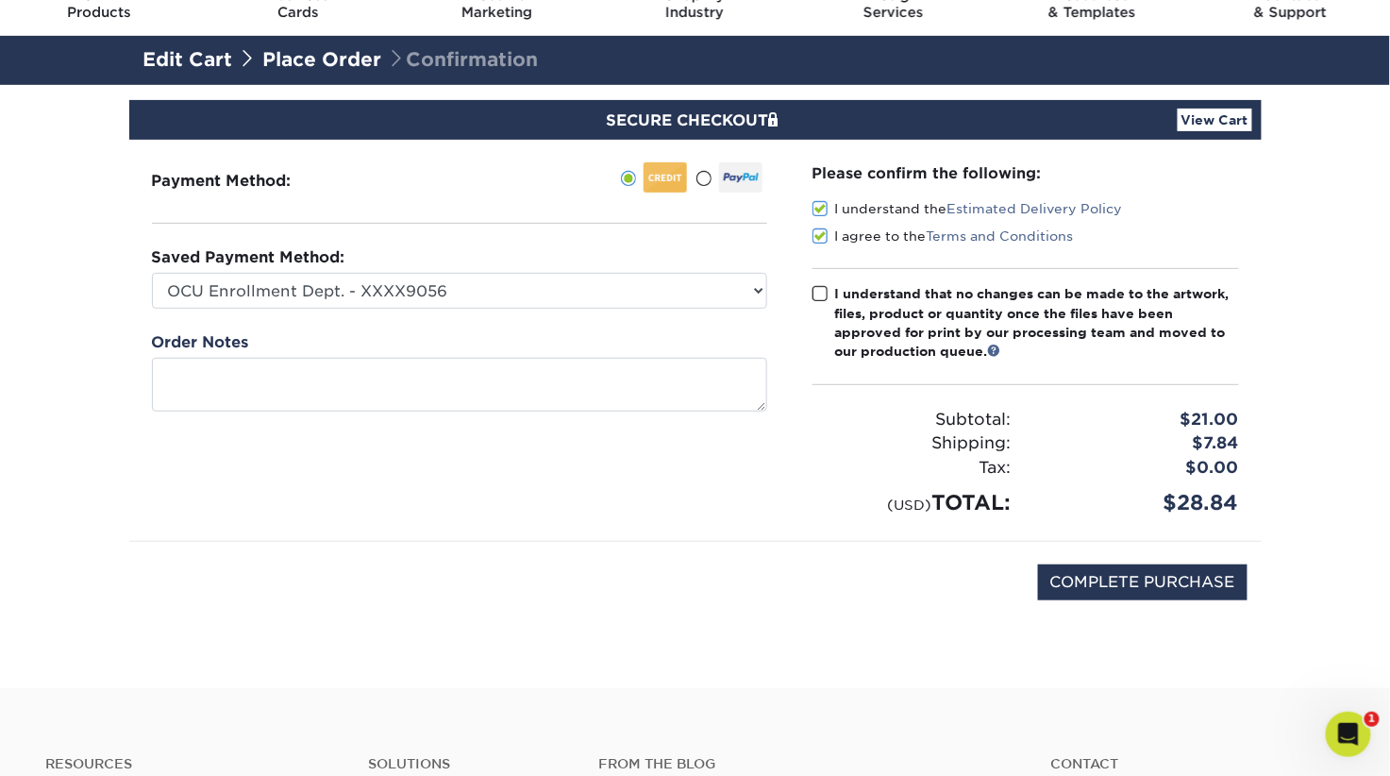
click at [0, 0] on input "I understand that no changes can be made to the artwork, files, product or quan…" at bounding box center [0, 0] width 0 height 0
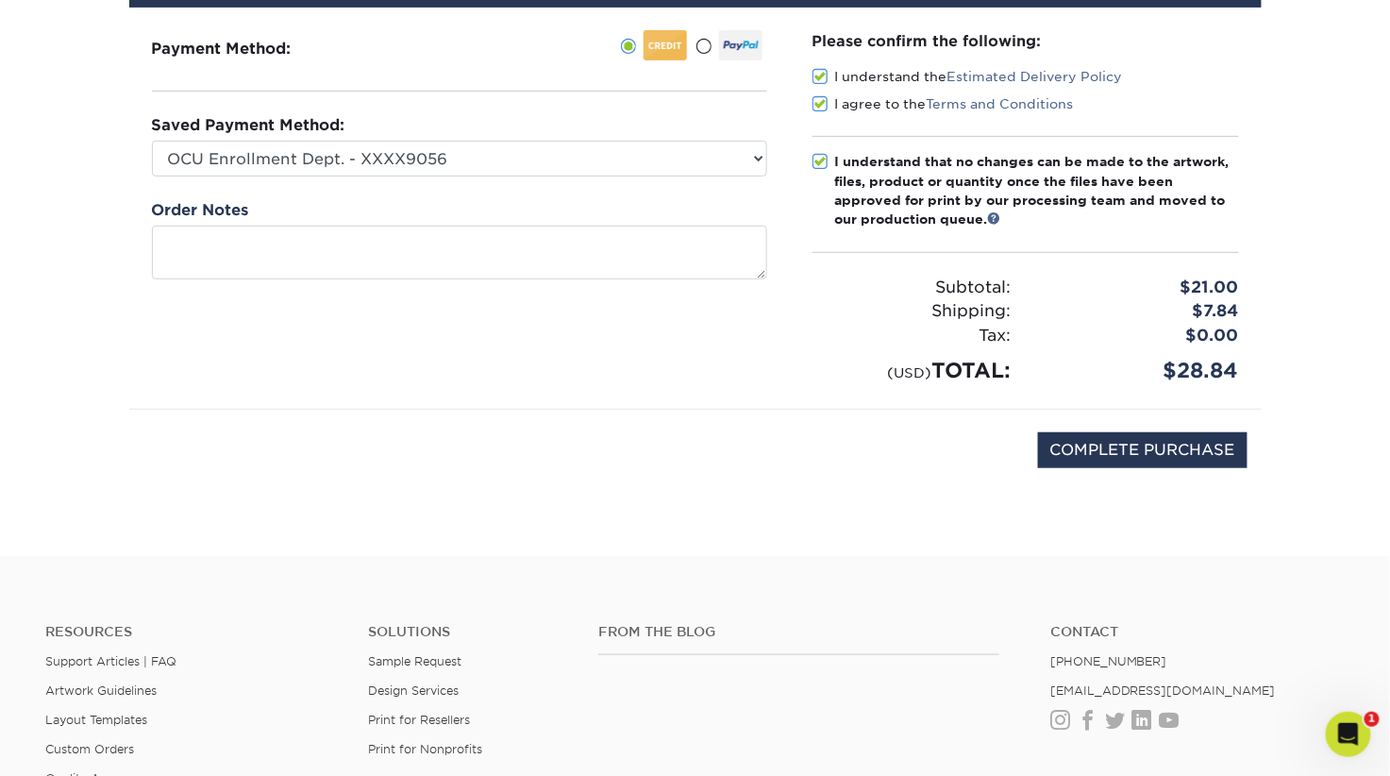
scroll to position [260, 0]
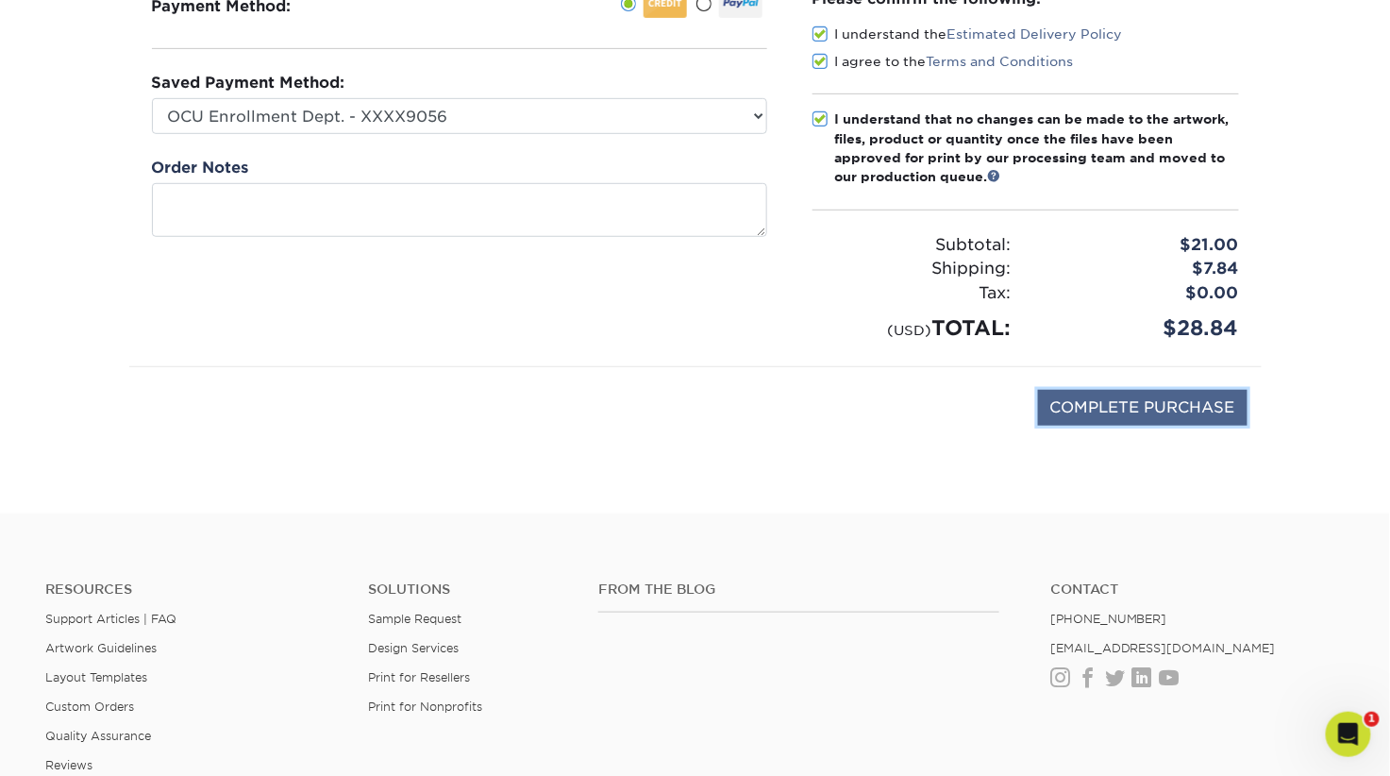
click at [1082, 426] on input "COMPLETE PURCHASE" at bounding box center [1143, 408] width 210 height 36
type input "PROCESSING, PLEASE WAIT..."
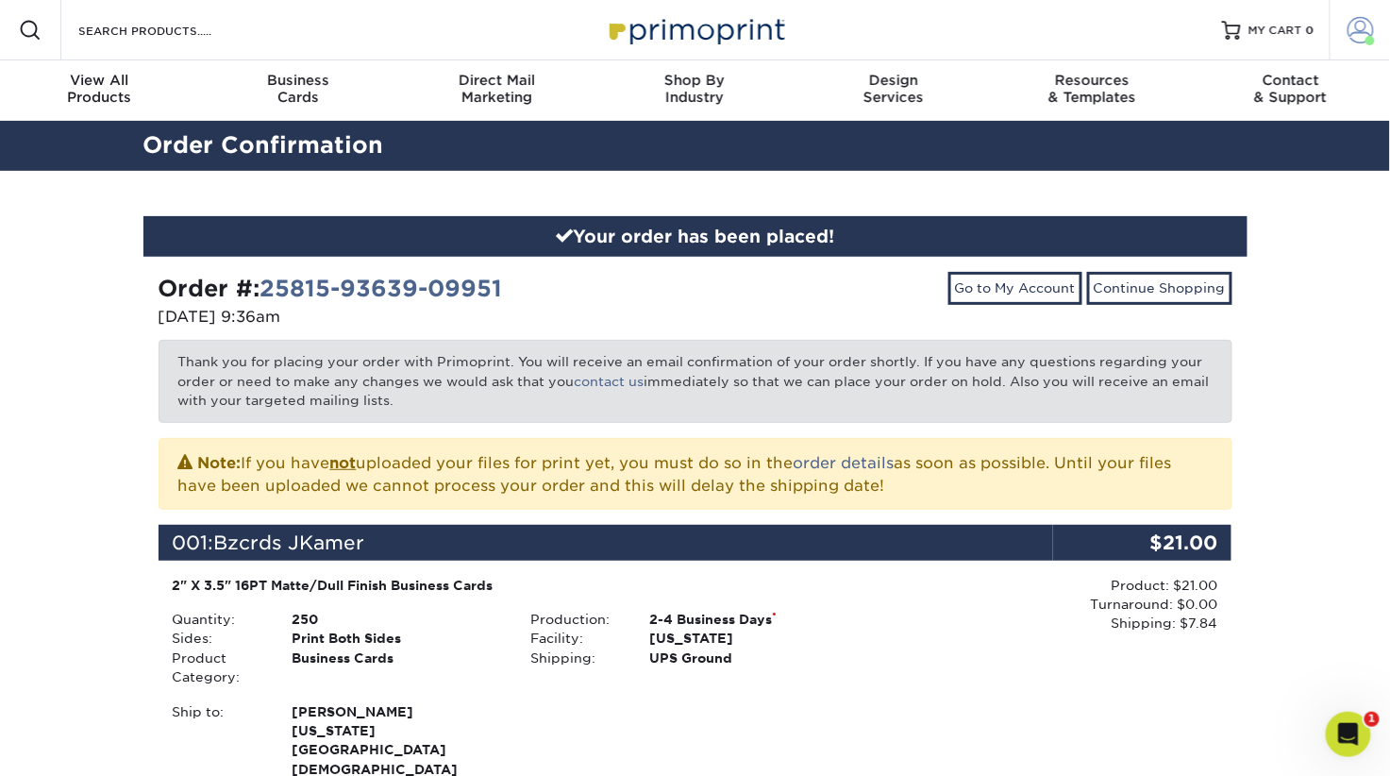
click at [1352, 34] on span at bounding box center [1361, 30] width 26 height 26
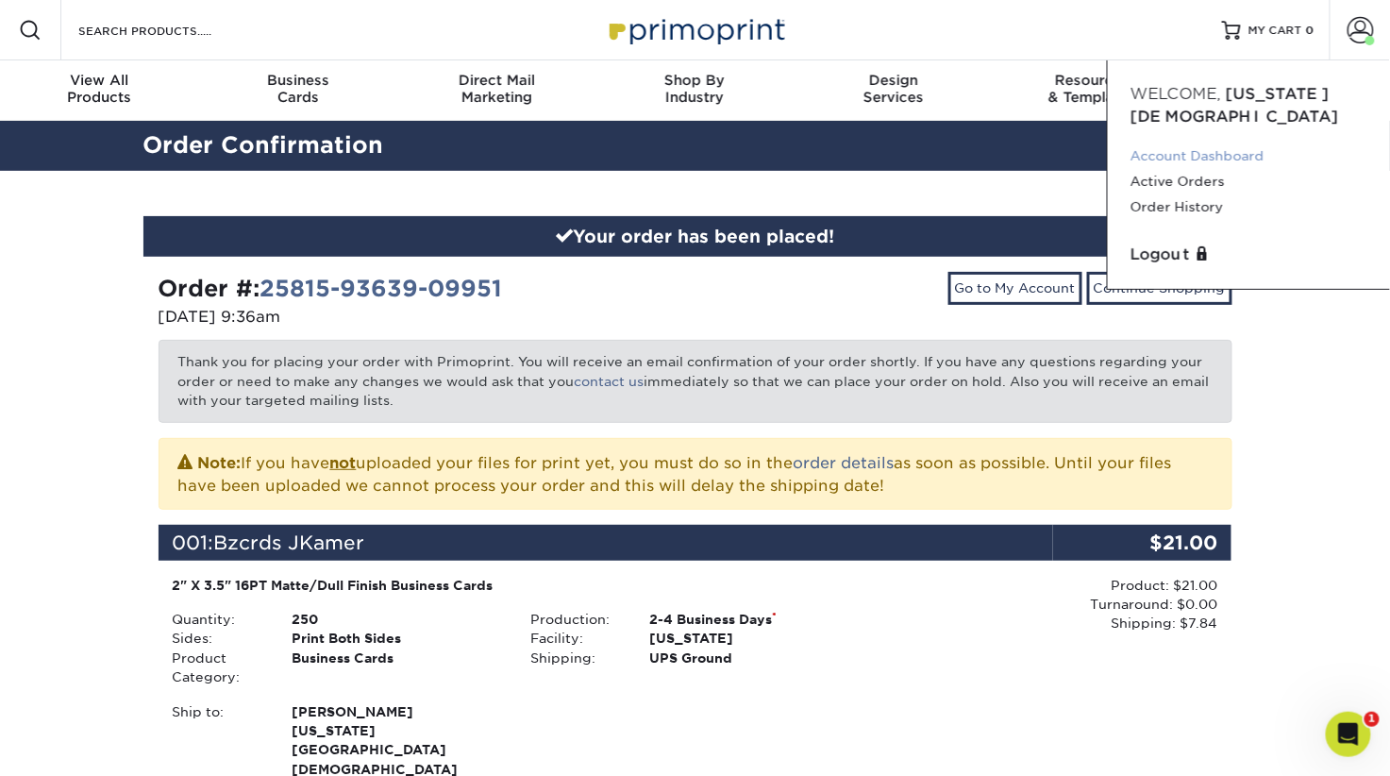
click at [1243, 169] on link "Account Dashboard" at bounding box center [1249, 155] width 237 height 25
click at [1213, 169] on link "Account Dashboard" at bounding box center [1249, 155] width 237 height 25
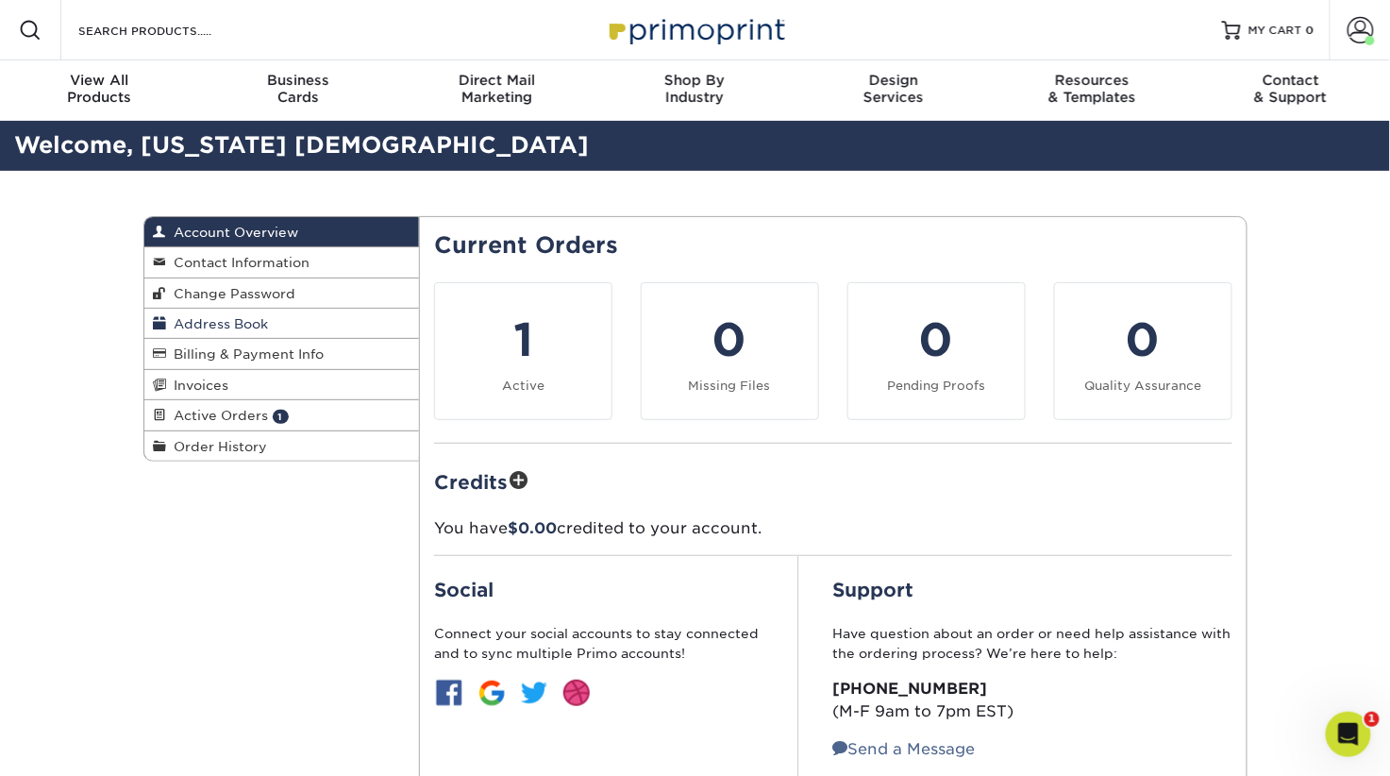
click at [182, 331] on span "Address Book" at bounding box center [218, 323] width 102 height 15
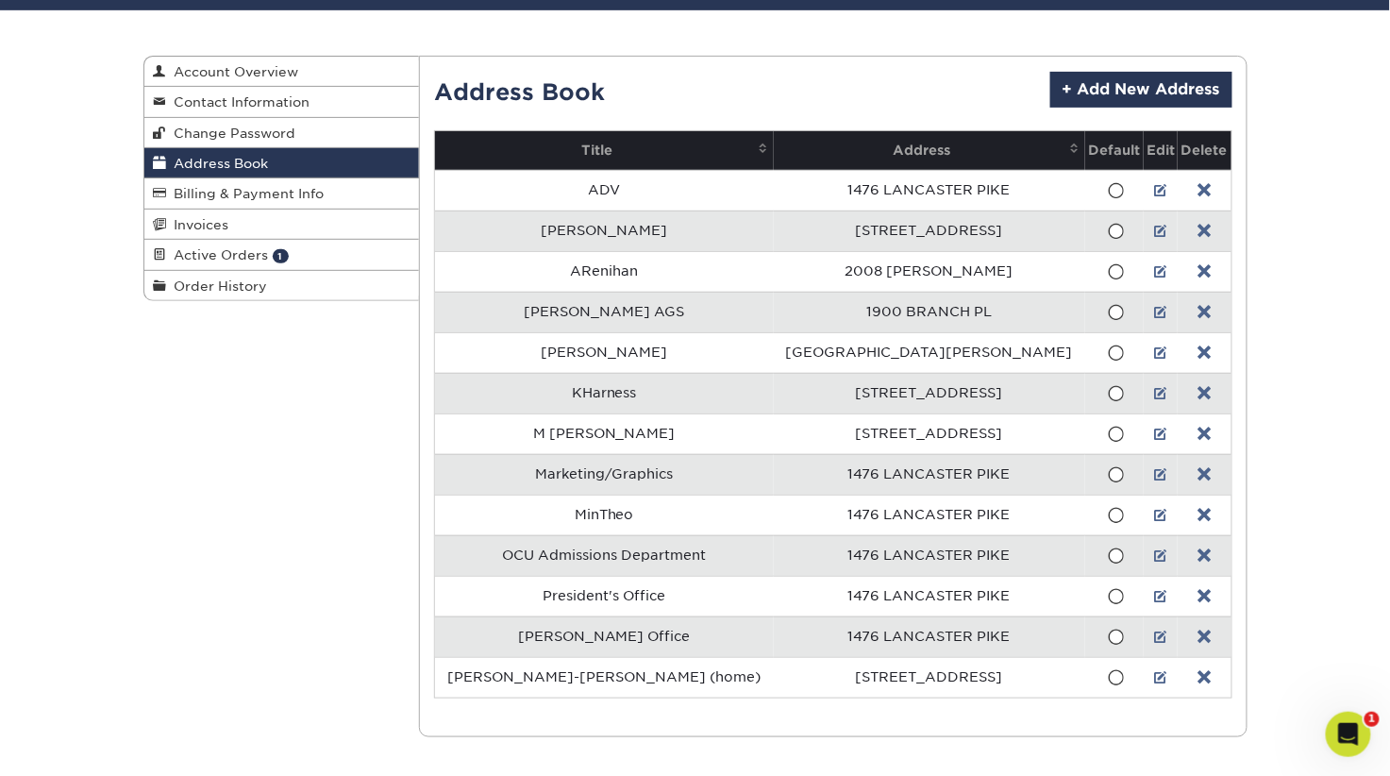
scroll to position [161, 0]
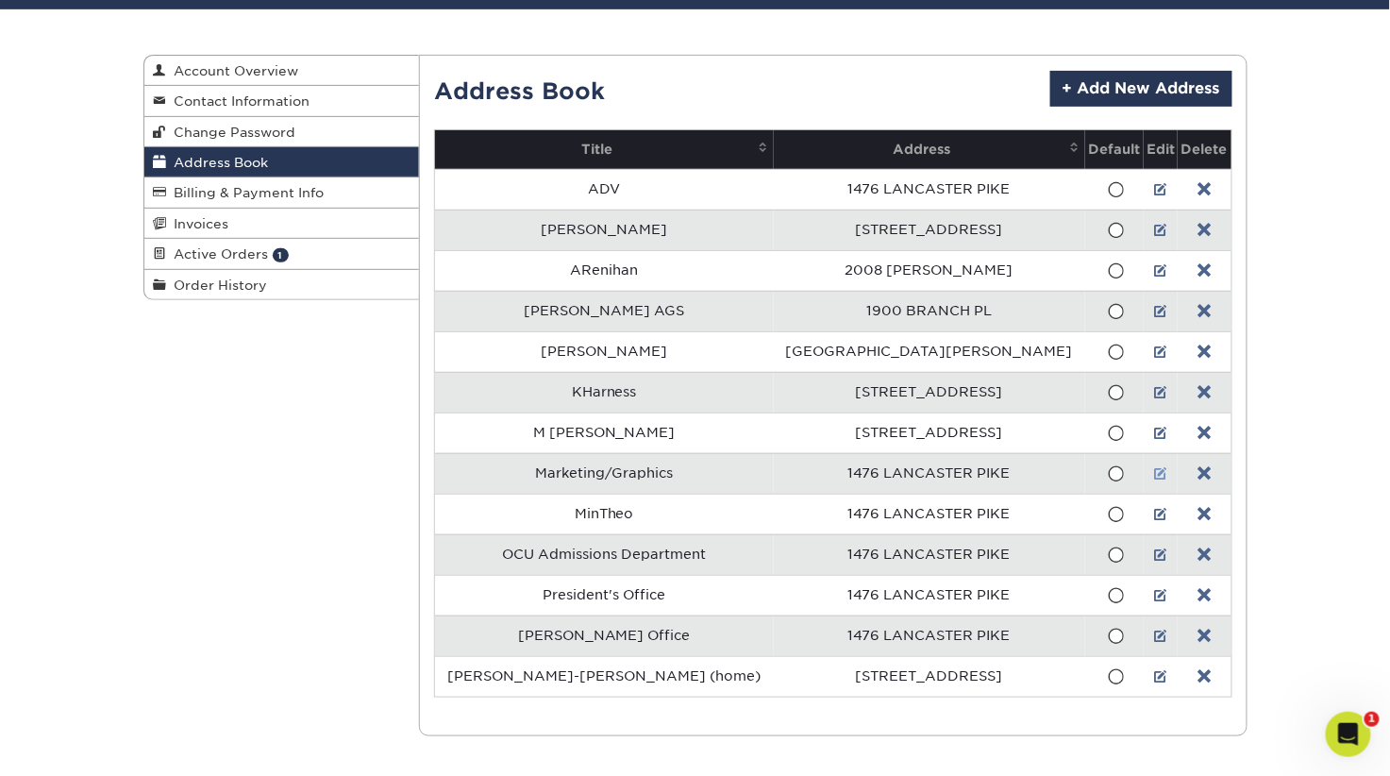
click at [1154, 481] on link at bounding box center [1160, 473] width 13 height 15
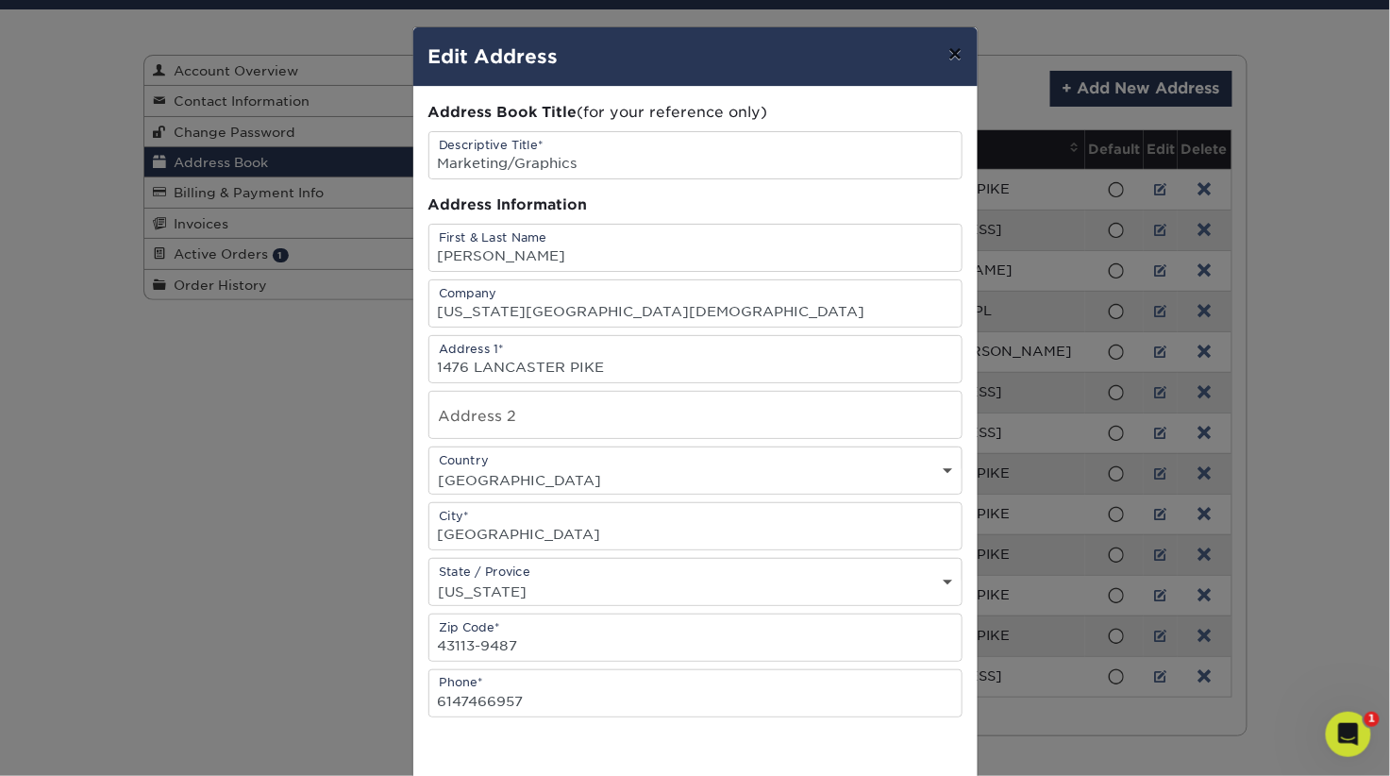
click at [955, 59] on button "×" at bounding box center [955, 53] width 43 height 53
